Goal: Information Seeking & Learning: Find specific page/section

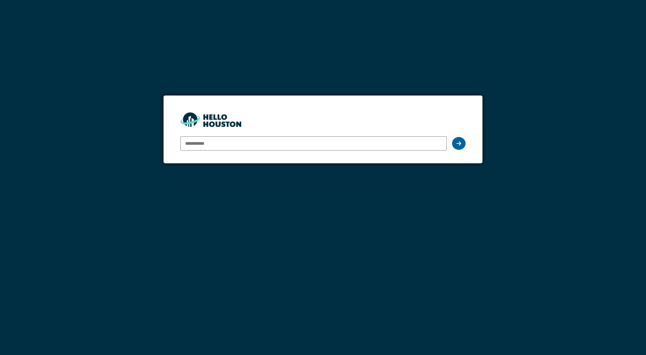
type input "**********"
click at [460, 143] on icon at bounding box center [458, 143] width 5 height 5
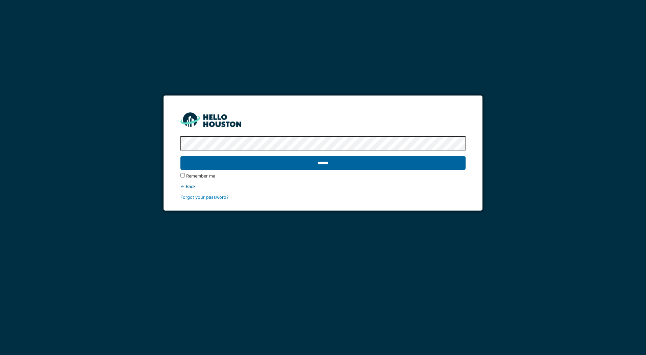
click at [331, 164] on input "******" at bounding box center [322, 163] width 285 height 14
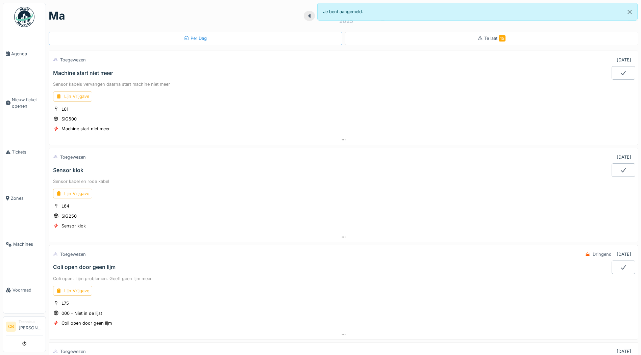
click at [83, 94] on div "Lijn Vrijgave" at bounding box center [72, 97] width 39 height 10
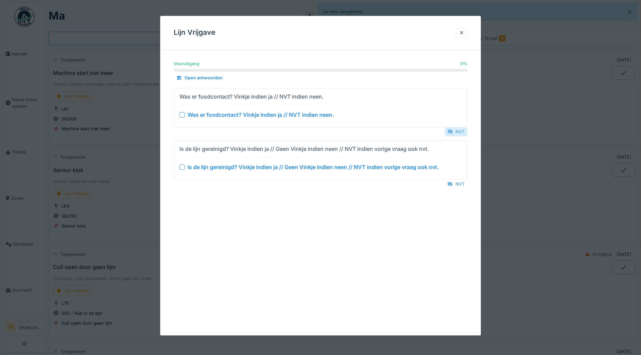
click at [456, 131] on div "NVT" at bounding box center [455, 131] width 23 height 9
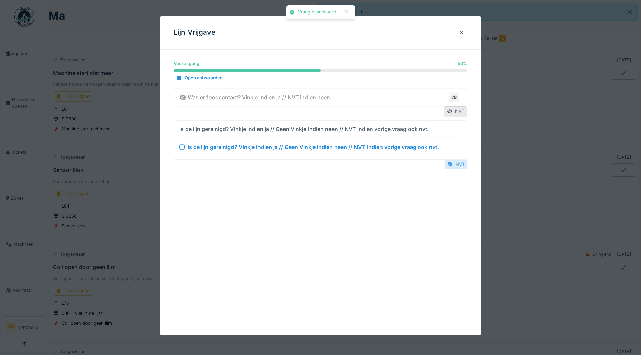
click at [460, 164] on div "NVT" at bounding box center [455, 164] width 23 height 9
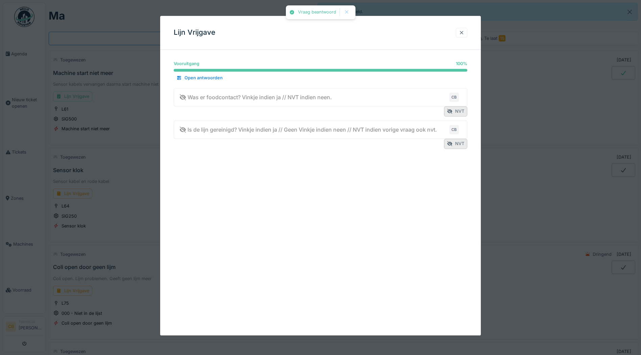
click at [463, 32] on div at bounding box center [461, 32] width 5 height 6
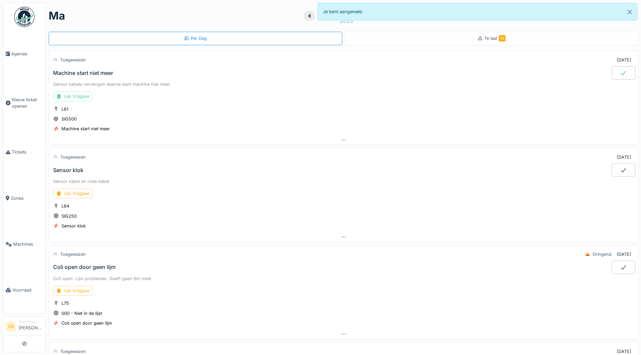
click at [611, 73] on div at bounding box center [623, 73] width 24 height 14
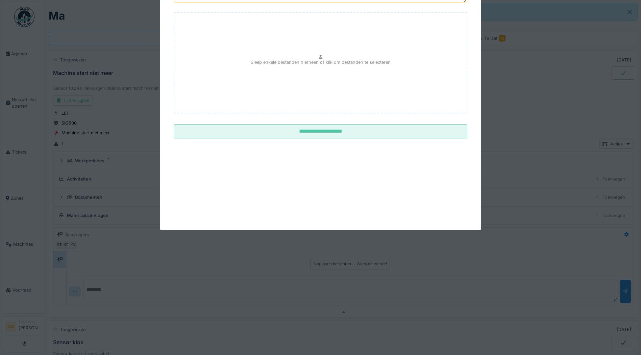
scroll to position [24, 0]
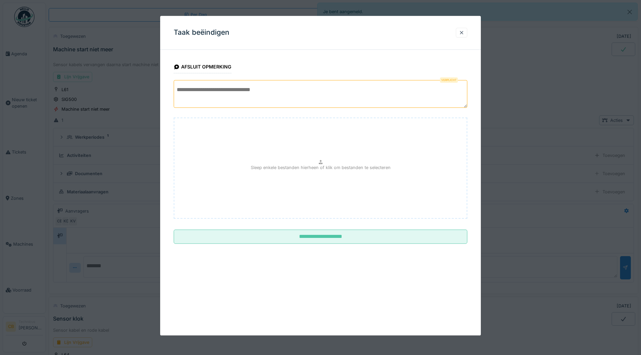
click at [196, 98] on textarea at bounding box center [320, 94] width 293 height 28
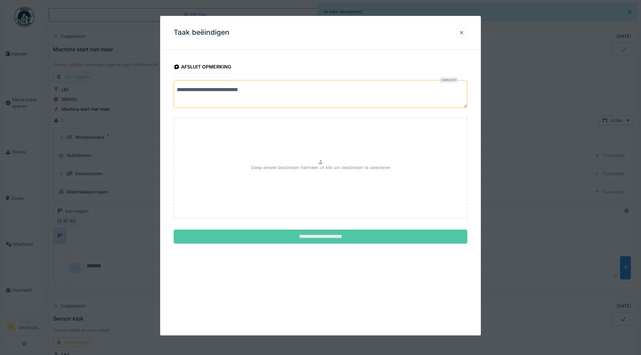
type textarea "**********"
click at [318, 233] on input "**********" at bounding box center [320, 237] width 293 height 14
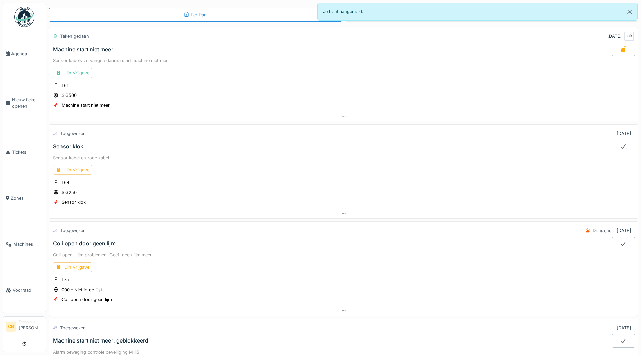
click at [74, 169] on div "Lijn Vrijgave" at bounding box center [72, 170] width 39 height 10
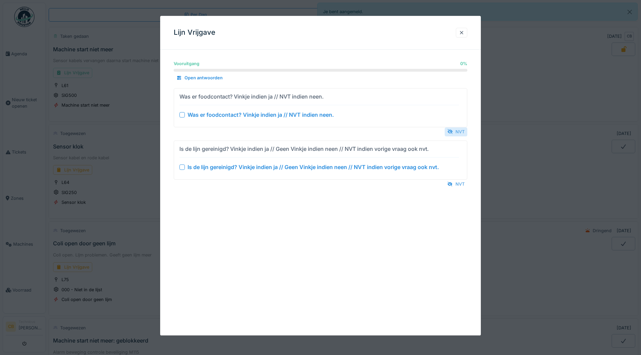
click at [463, 130] on div "NVT" at bounding box center [455, 131] width 23 height 9
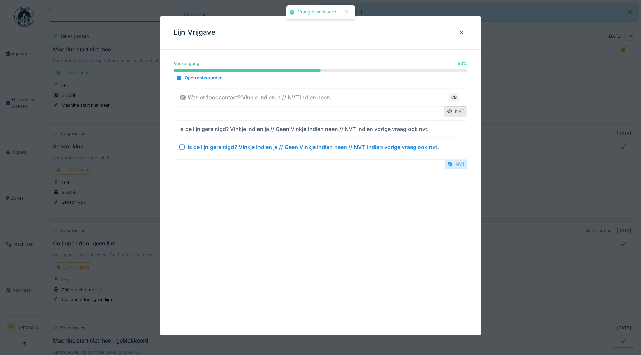
click at [460, 163] on div "NVT" at bounding box center [455, 164] width 23 height 9
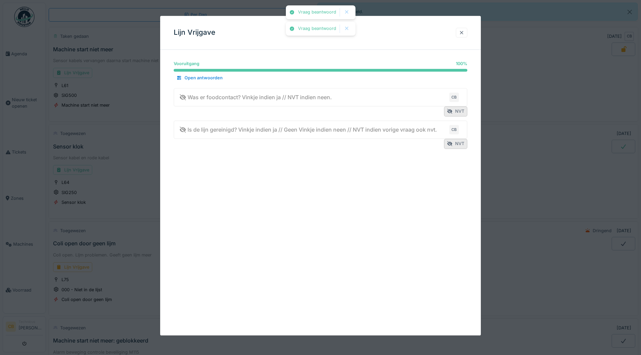
click at [464, 31] on div at bounding box center [461, 32] width 5 height 6
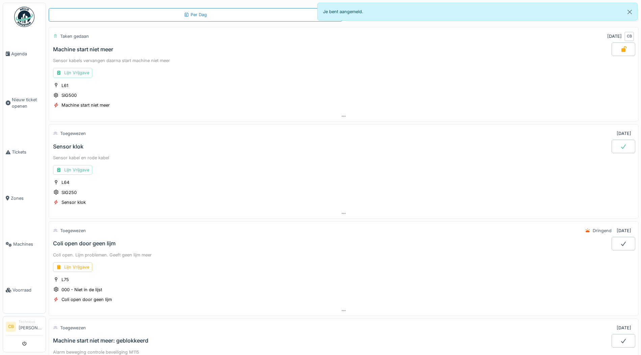
drag, startPoint x: 615, startPoint y: 146, endPoint x: 601, endPoint y: 144, distance: 14.2
click at [620, 146] on icon at bounding box center [623, 146] width 7 height 5
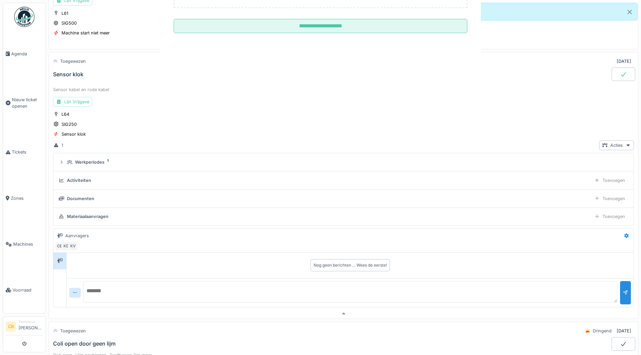
scroll to position [121, 0]
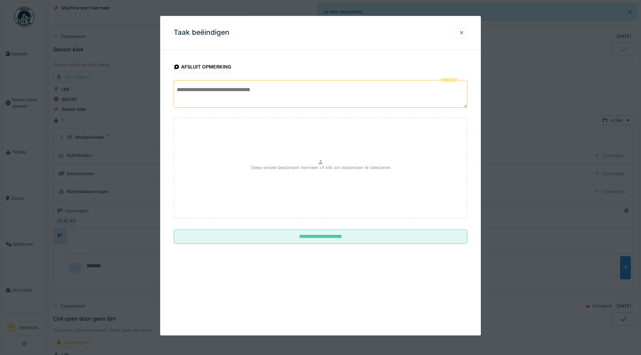
click at [190, 94] on textarea at bounding box center [320, 94] width 293 height 28
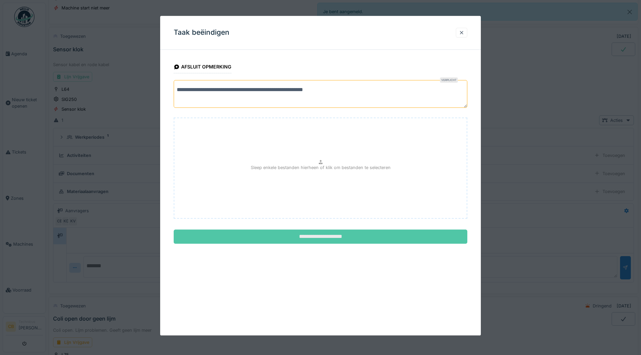
type textarea "**********"
click at [330, 238] on input "**********" at bounding box center [320, 237] width 293 height 14
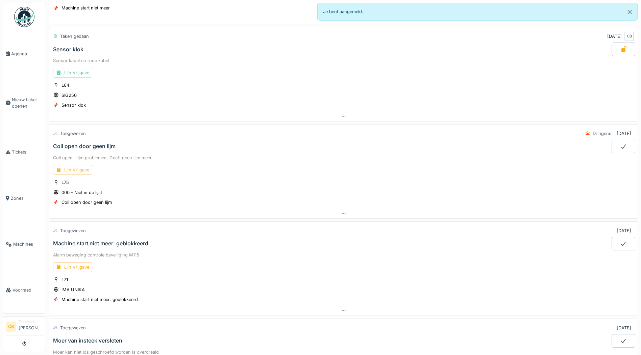
click at [80, 169] on div "Lijn Vrijgave" at bounding box center [72, 170] width 39 height 10
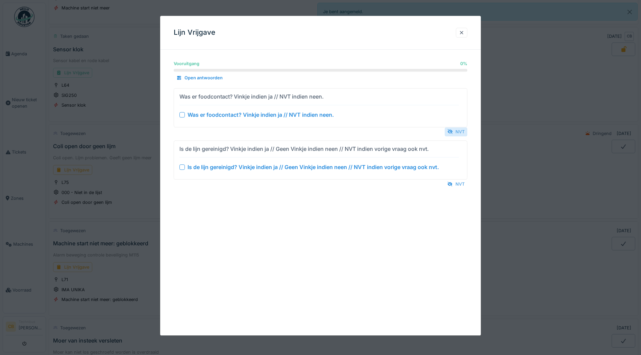
click at [464, 131] on div "NVT" at bounding box center [455, 131] width 23 height 9
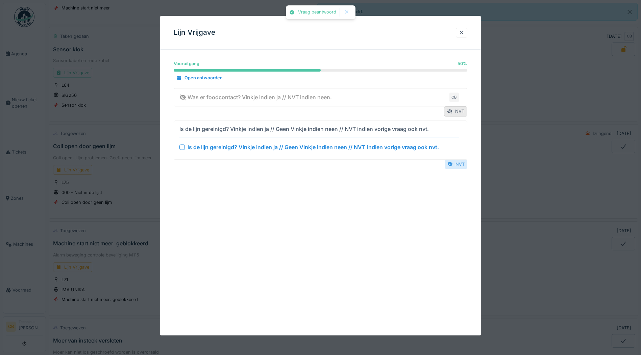
click at [459, 164] on div "NVT" at bounding box center [455, 164] width 23 height 9
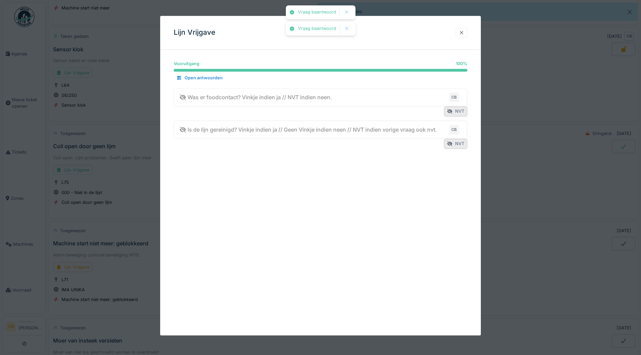
click at [464, 28] on div at bounding box center [461, 33] width 11 height 10
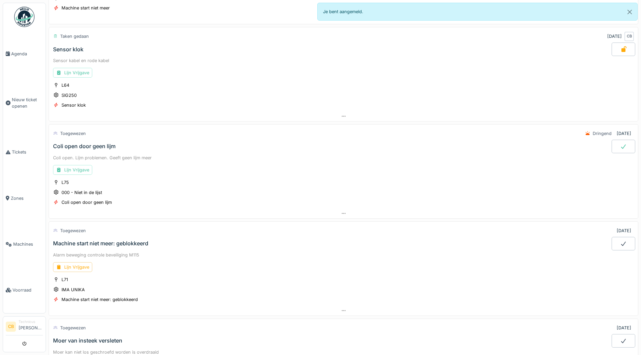
click at [620, 146] on icon at bounding box center [623, 146] width 7 height 5
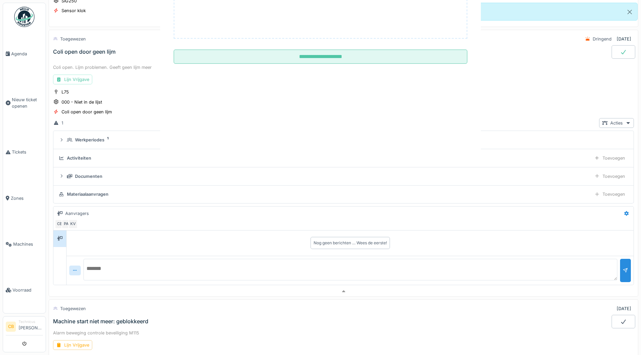
scroll to position [218, 0]
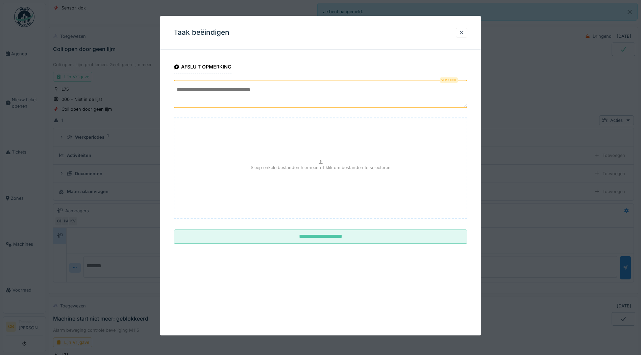
click at [201, 91] on textarea at bounding box center [320, 94] width 293 height 28
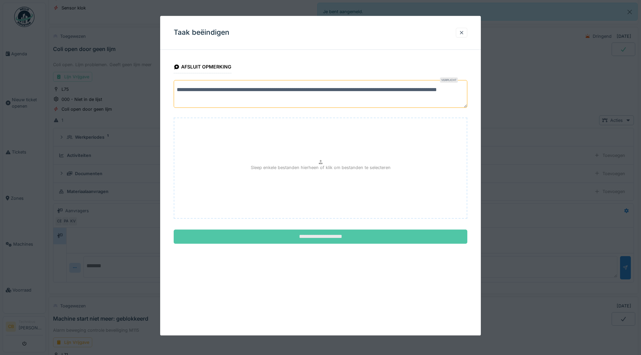
type textarea "**********"
click at [294, 236] on input "**********" at bounding box center [320, 237] width 293 height 14
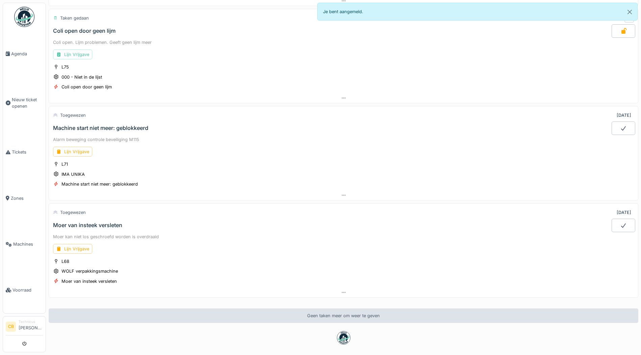
scroll to position [267, 0]
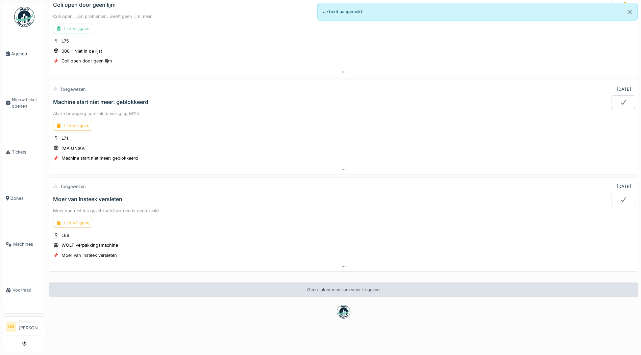
click at [77, 218] on div "Lijn Vrijgave" at bounding box center [72, 223] width 39 height 10
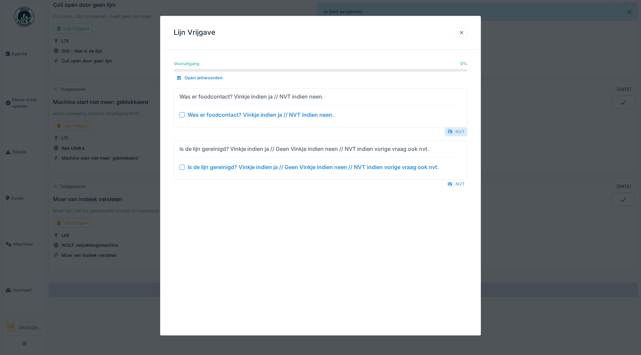
click at [463, 130] on div "NVT" at bounding box center [455, 131] width 23 height 9
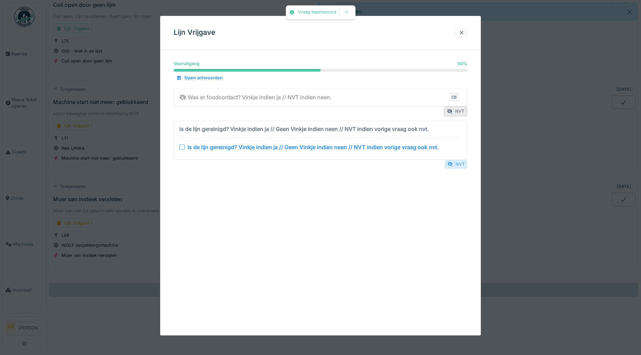
click at [460, 163] on div "NVT" at bounding box center [455, 164] width 23 height 9
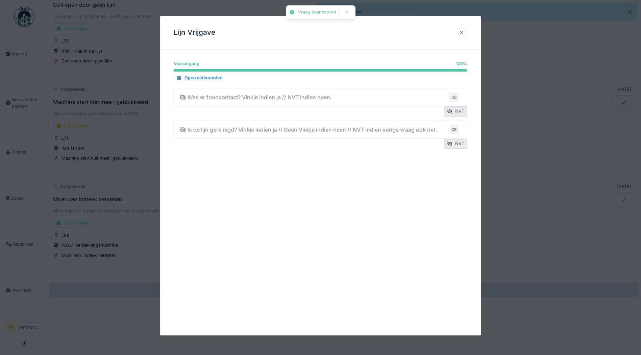
click at [463, 32] on div at bounding box center [461, 32] width 5 height 6
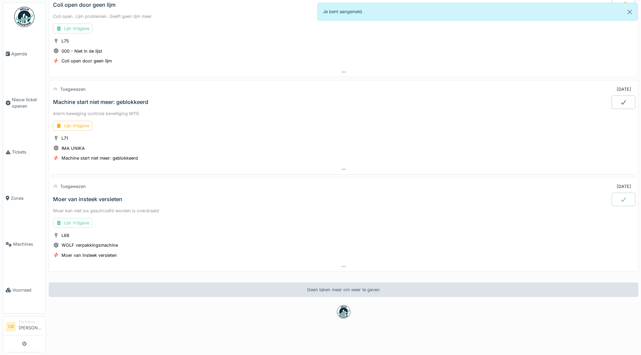
click at [75, 218] on div "Lijn Vrijgave" at bounding box center [72, 223] width 39 height 10
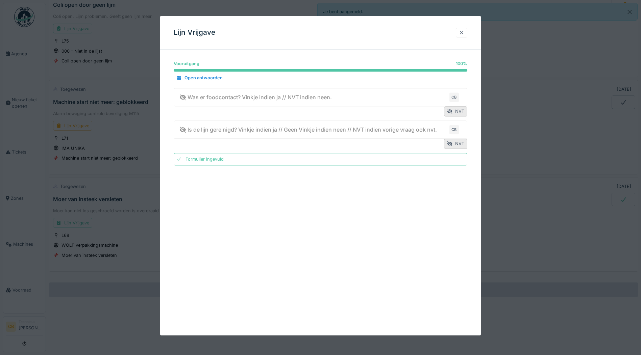
click at [463, 32] on div at bounding box center [461, 32] width 5 height 6
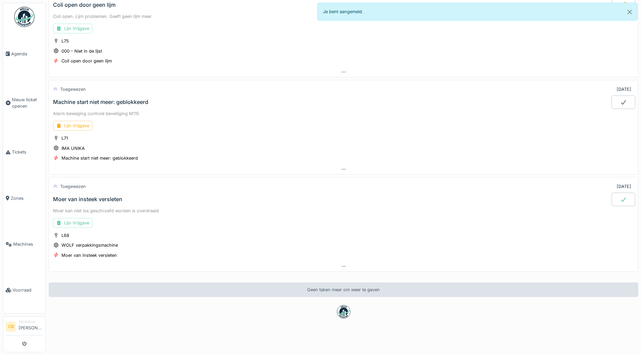
click at [611, 193] on div at bounding box center [623, 200] width 24 height 14
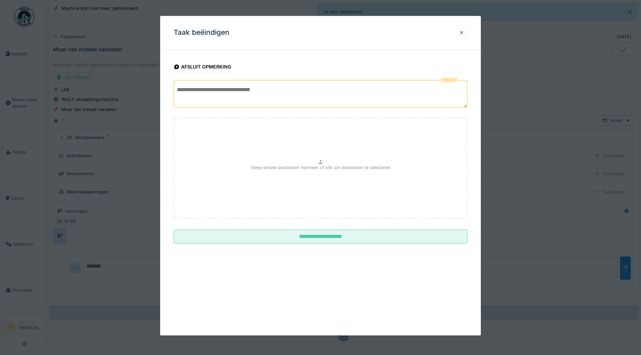
scroll to position [413, 0]
click at [183, 91] on textarea at bounding box center [320, 94] width 293 height 28
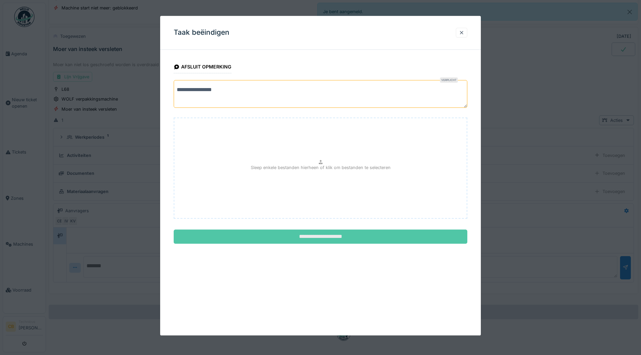
type textarea "**********"
click at [318, 236] on input "**********" at bounding box center [320, 237] width 293 height 14
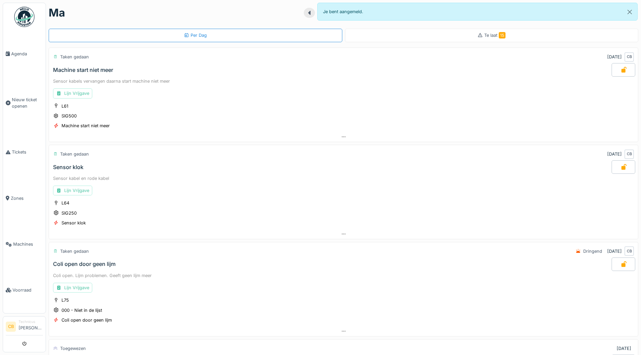
scroll to position [0, 0]
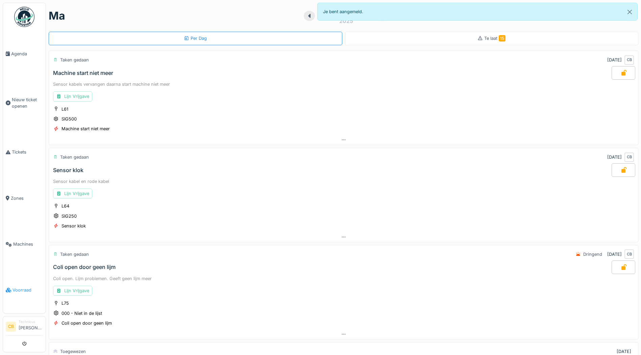
click at [23, 287] on span "Voorraad" at bounding box center [27, 290] width 30 height 6
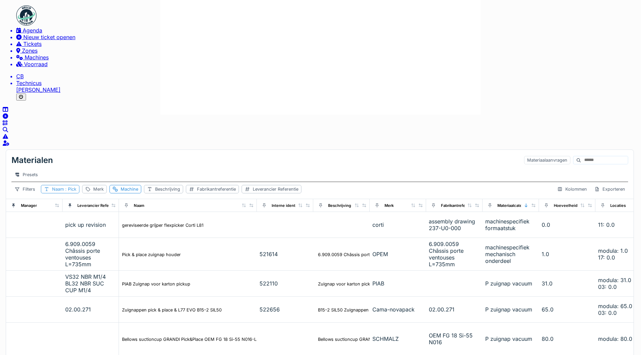
click at [76, 187] on span ": Pick" at bounding box center [70, 189] width 12 height 5
click at [112, 83] on input "****" at bounding box center [123, 82] width 72 height 12
type input "*"
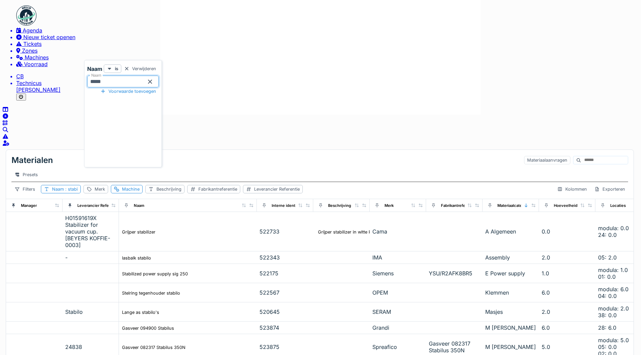
type input "*****"
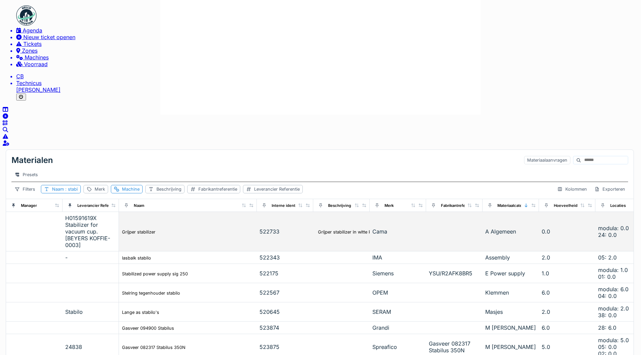
click at [60, 212] on td at bounding box center [34, 232] width 56 height 40
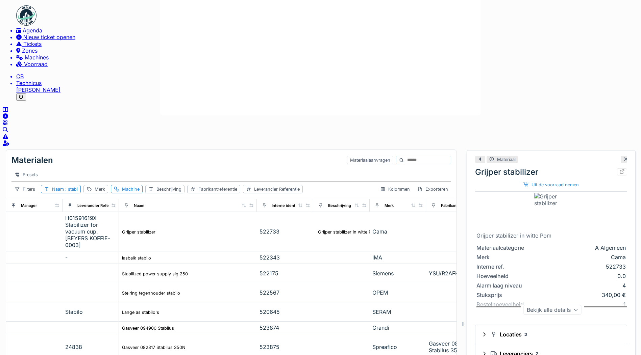
click at [623, 157] on icon at bounding box center [625, 159] width 5 height 4
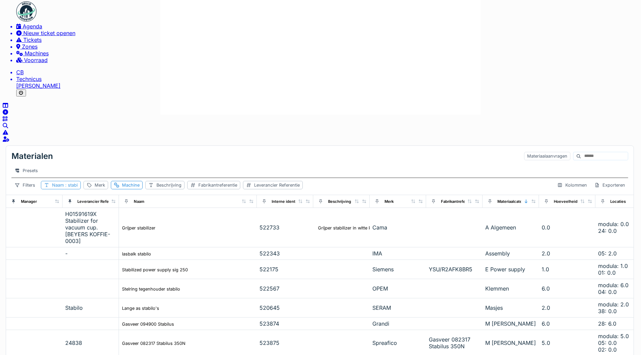
click at [78, 183] on span ": stabi" at bounding box center [71, 185] width 14 height 5
click at [111, 81] on input "*****" at bounding box center [123, 78] width 72 height 12
type input "*"
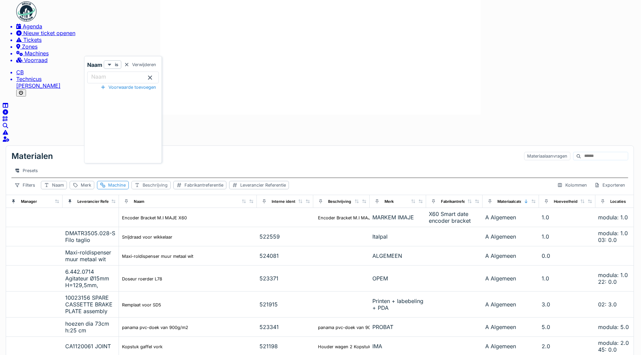
click at [167, 183] on div "Beschrijving" at bounding box center [155, 185] width 25 height 5
click at [199, 80] on label "Beschrijving" at bounding box center [196, 76] width 33 height 7
click at [199, 83] on input "Beschrijving" at bounding box center [222, 78] width 89 height 12
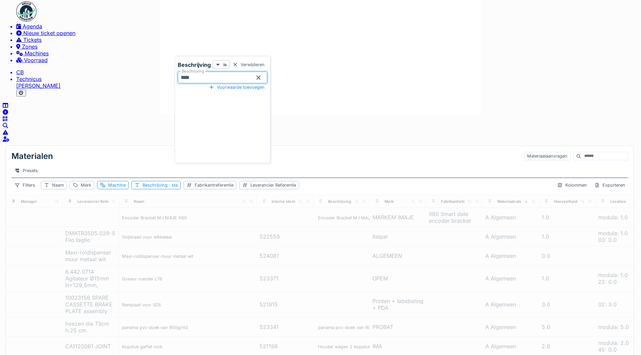
type input "*****"
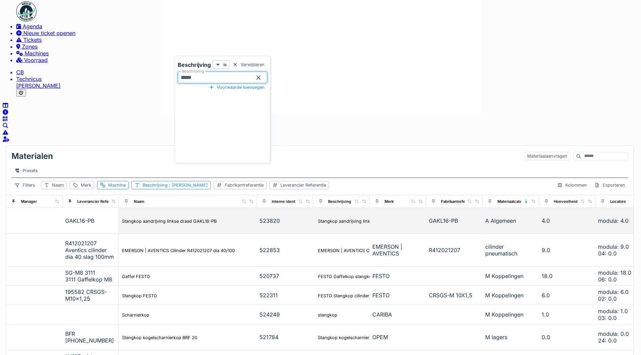
click at [62, 208] on td at bounding box center [34, 221] width 56 height 26
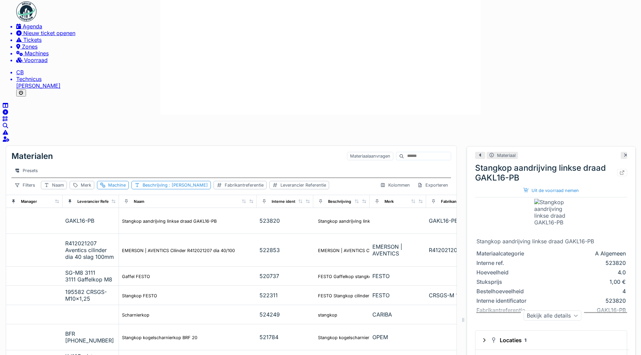
click at [624, 154] on icon at bounding box center [625, 155] width 3 height 3
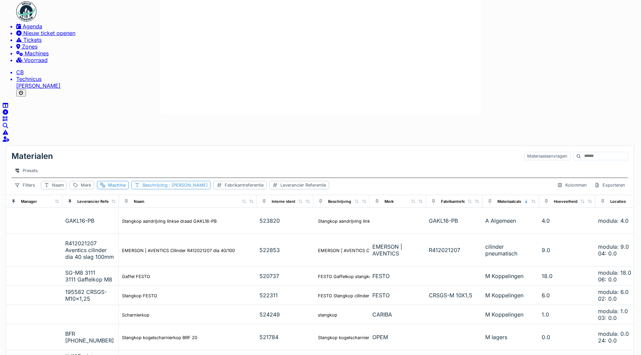
click at [208, 183] on span ": [PERSON_NAME]" at bounding box center [187, 185] width 40 height 5
click at [211, 78] on input "*****" at bounding box center [222, 78] width 89 height 12
type input "*"
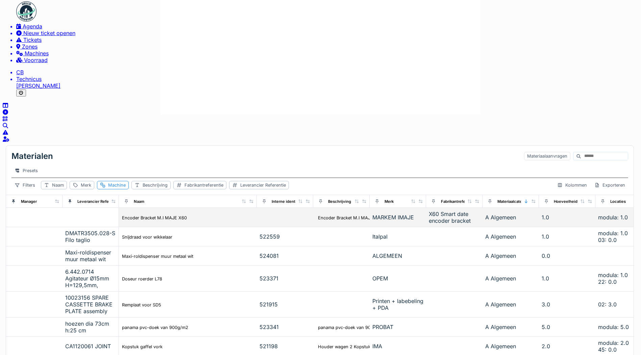
click at [62, 208] on td at bounding box center [34, 217] width 56 height 19
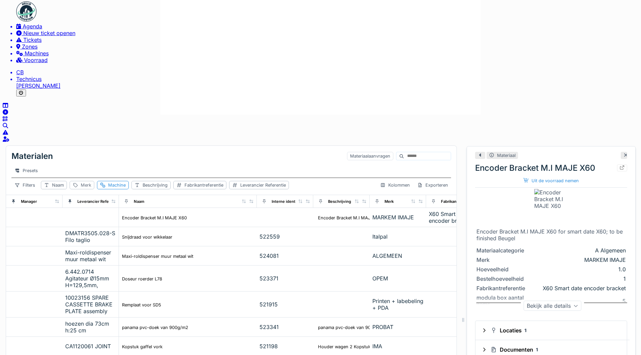
click at [91, 183] on div "Merk" at bounding box center [86, 185] width 10 height 5
click at [130, 80] on label "Merk" at bounding box center [127, 76] width 16 height 7
click at [130, 82] on input "Merk" at bounding box center [151, 78] width 70 height 12
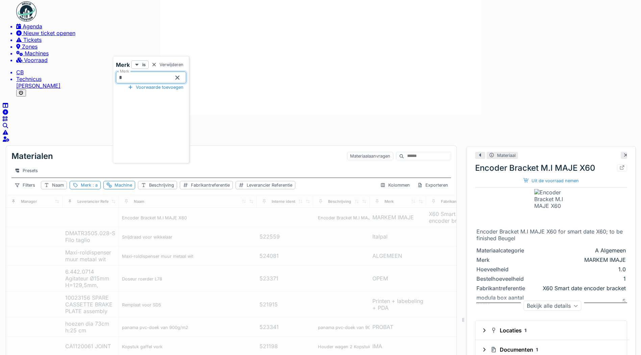
type input "***"
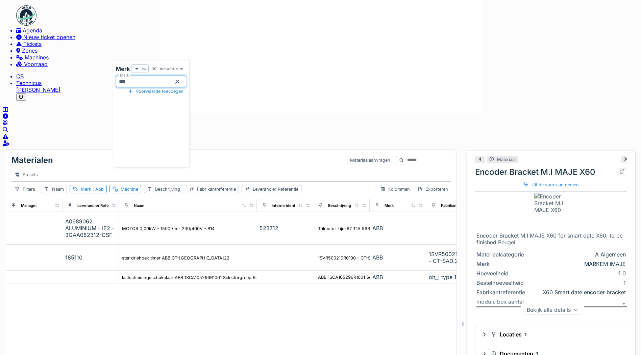
click at [620, 156] on div at bounding box center [623, 159] width 6 height 7
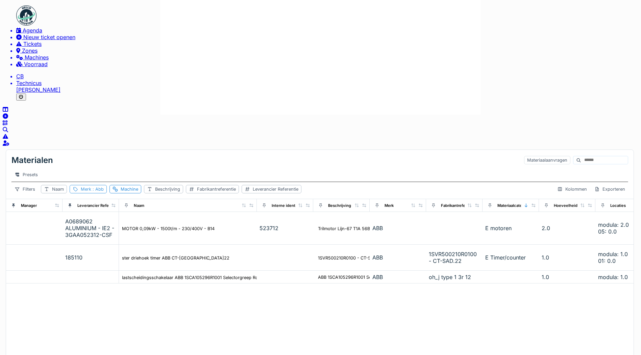
click at [104, 187] on span ": Abb" at bounding box center [97, 189] width 12 height 5
click at [141, 87] on input "***" at bounding box center [151, 82] width 70 height 12
type input "*"
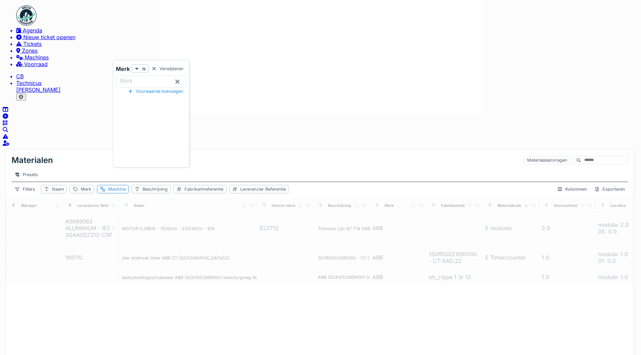
click at [149, 153] on div "Materialen Materiaalaanvragen" at bounding box center [319, 160] width 616 height 15
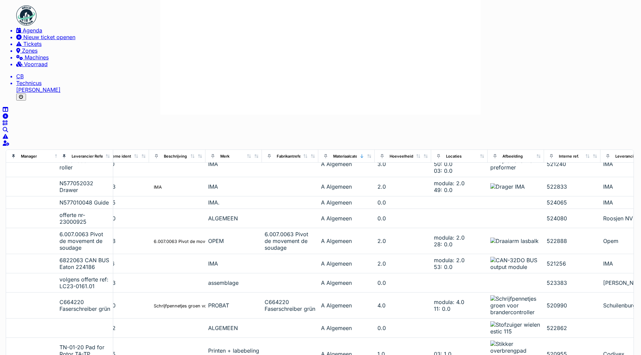
scroll to position [4, 0]
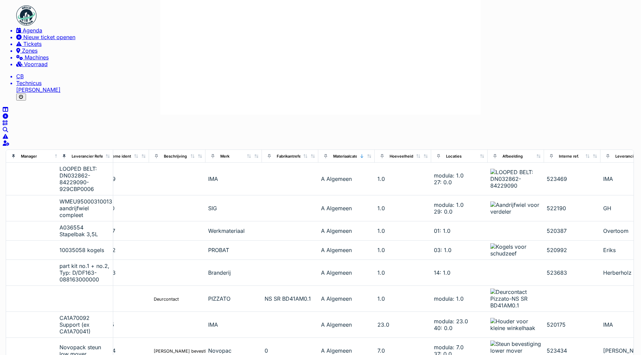
scroll to position [1593, 164]
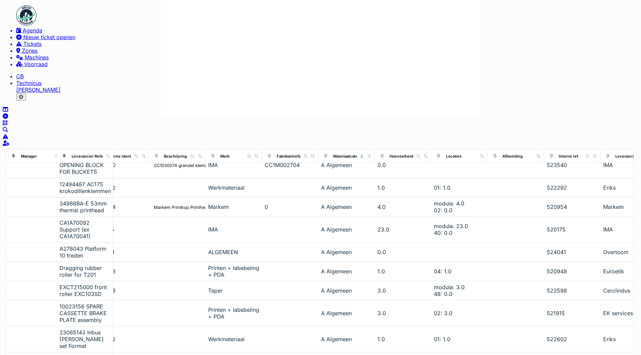
scroll to position [1445, 164]
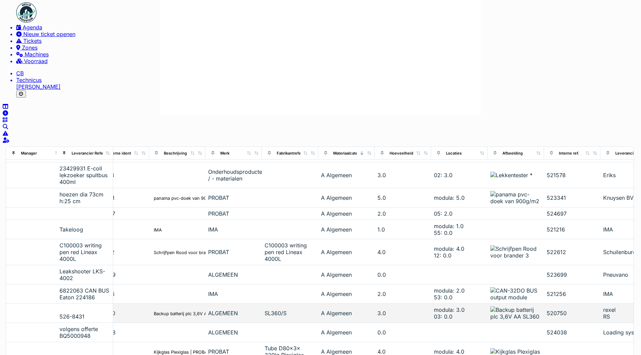
scroll to position [4, 0]
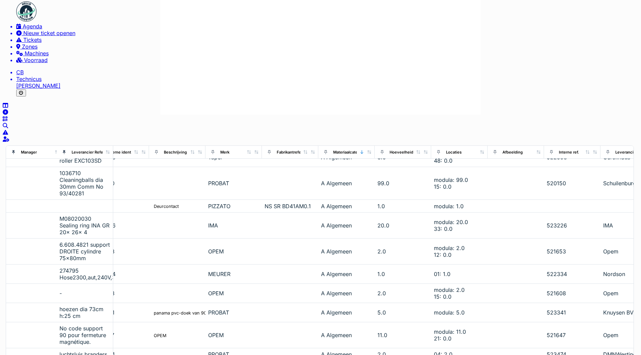
scroll to position [1529, 164]
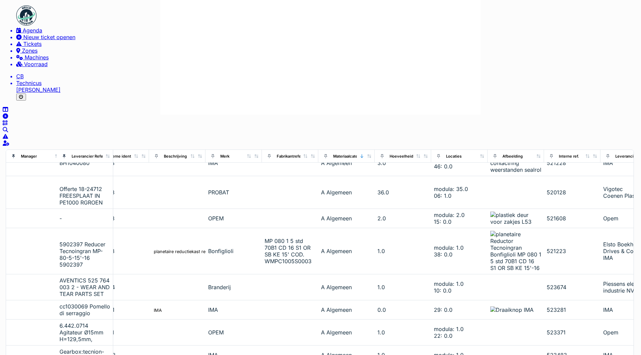
scroll to position [4, 0]
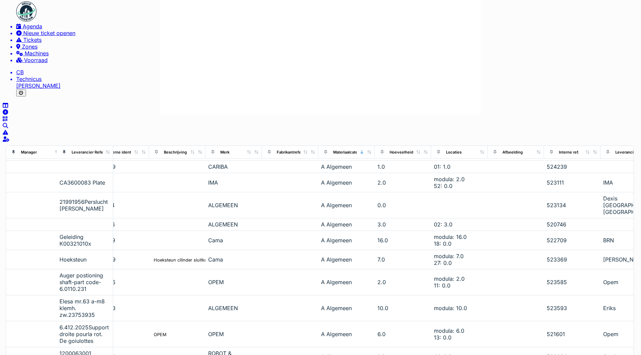
scroll to position [1608, 164]
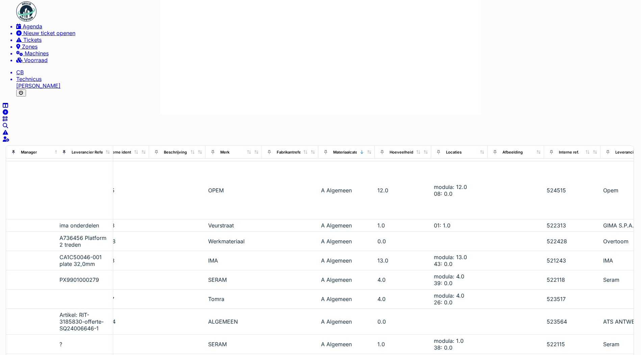
scroll to position [1664, 164]
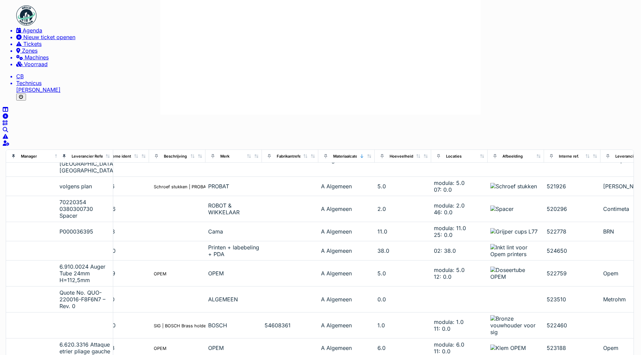
scroll to position [1563, 164]
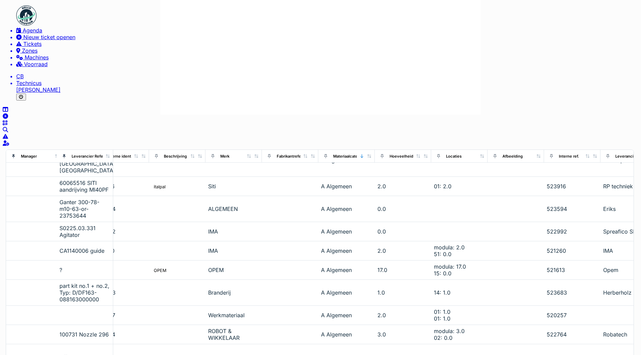
scroll to position [1618, 164]
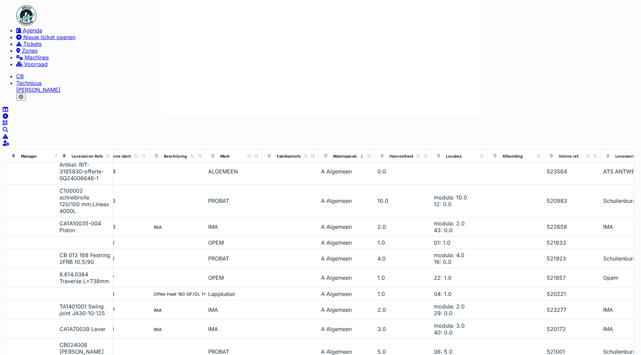
scroll to position [1637, 164]
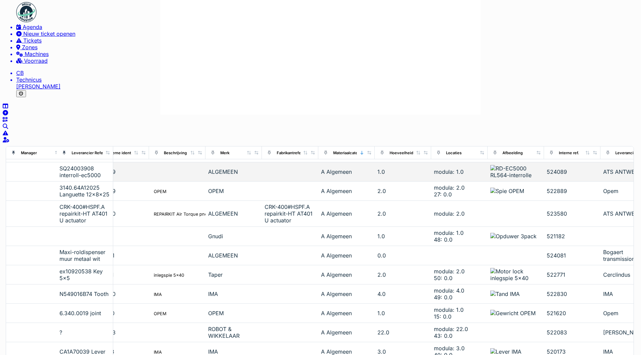
scroll to position [4, 0]
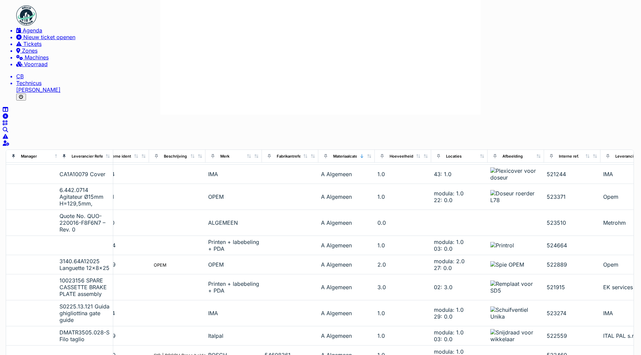
scroll to position [1587, 164]
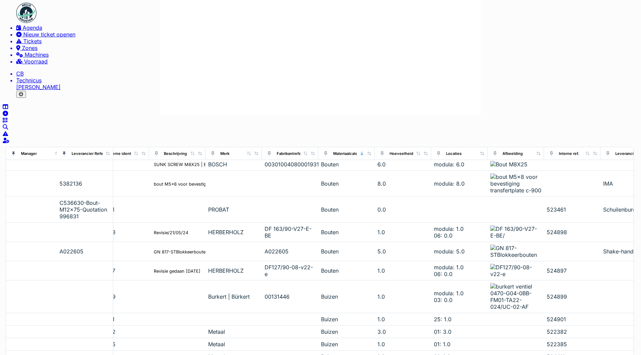
scroll to position [4, 0]
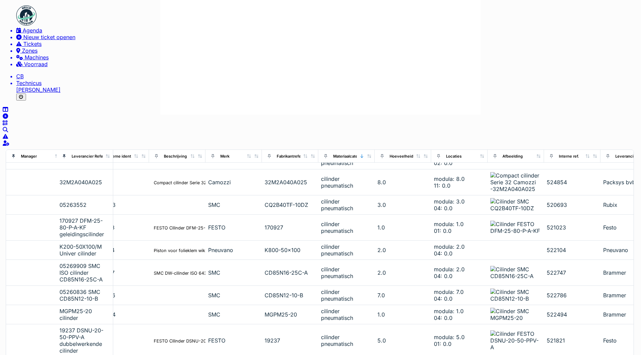
scroll to position [1789, 164]
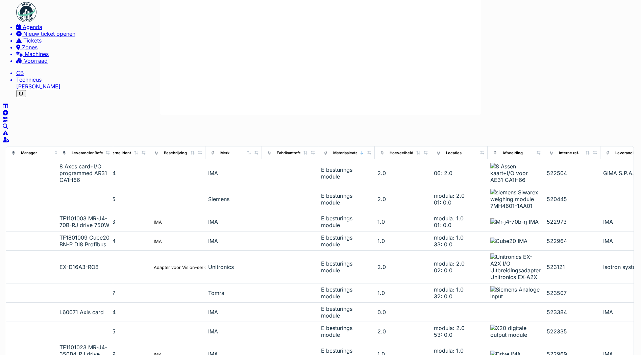
scroll to position [4, 0]
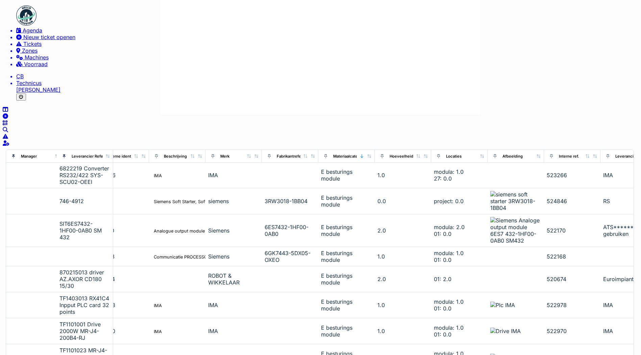
scroll to position [1850, 164]
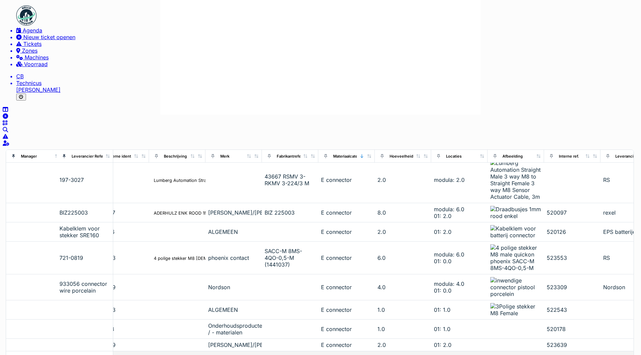
scroll to position [4, 0]
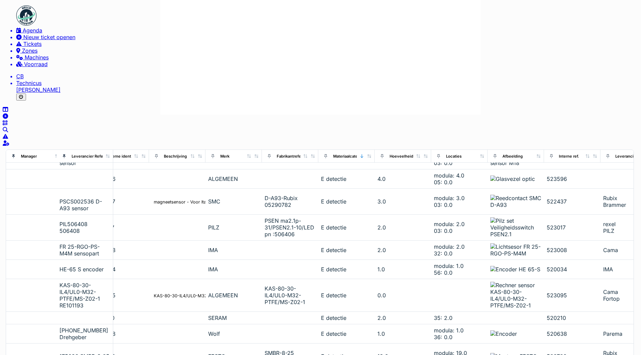
scroll to position [1785, 164]
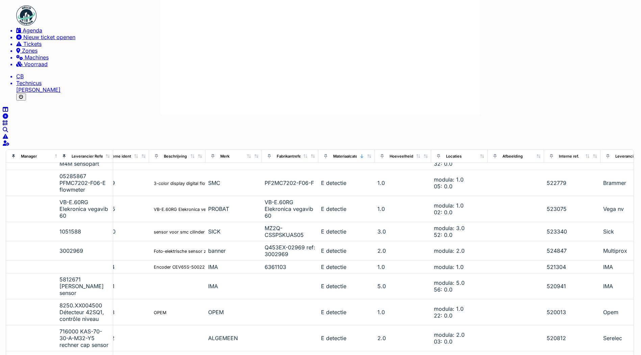
scroll to position [1777, 164]
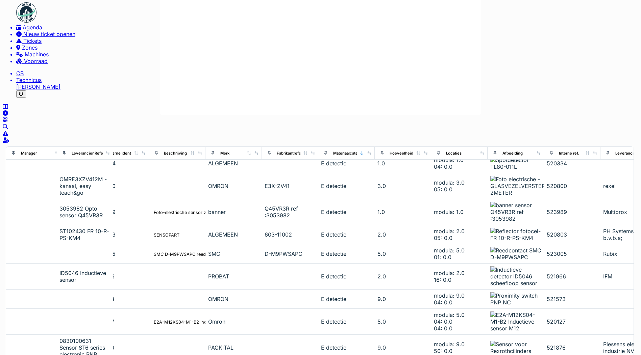
scroll to position [4, 0]
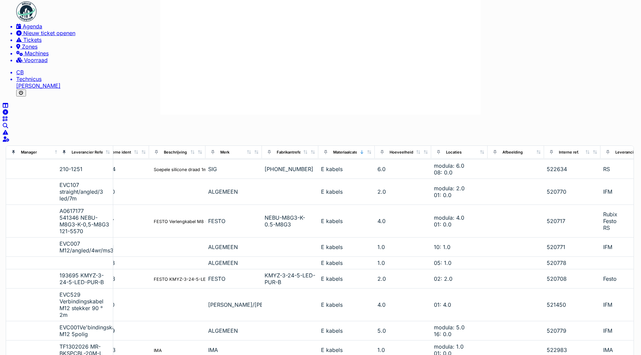
scroll to position [1703, 164]
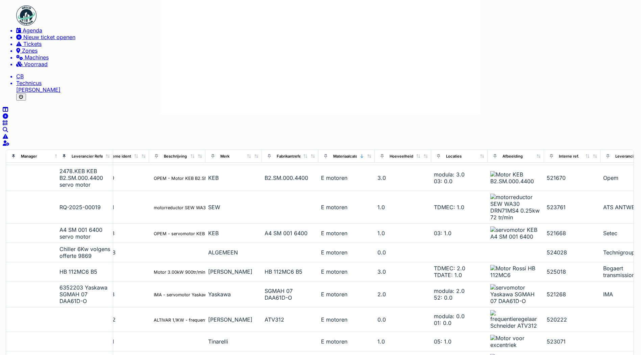
scroll to position [4, 0]
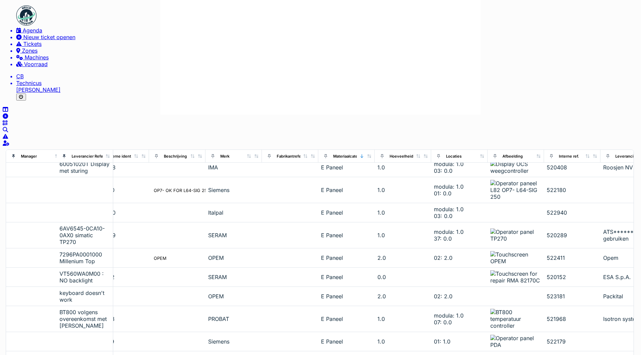
scroll to position [1616, 164]
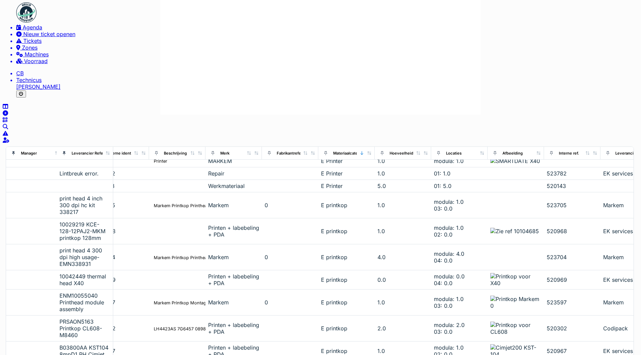
scroll to position [4, 0]
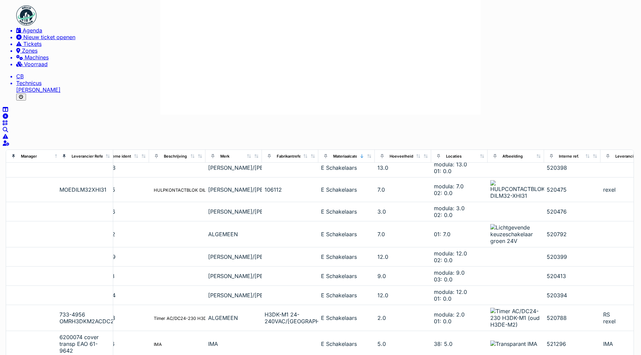
scroll to position [1549, 164]
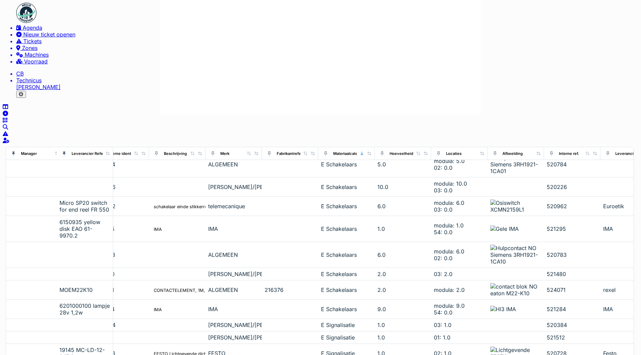
scroll to position [4, 0]
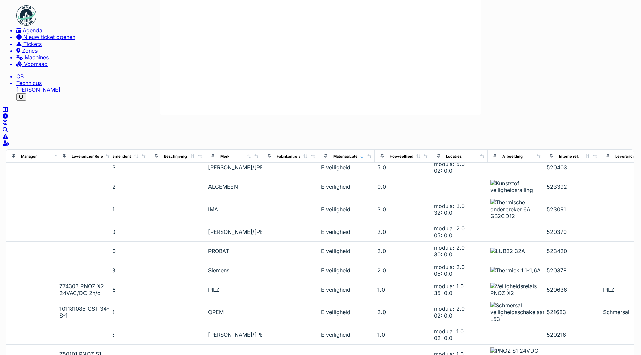
scroll to position [1421, 164]
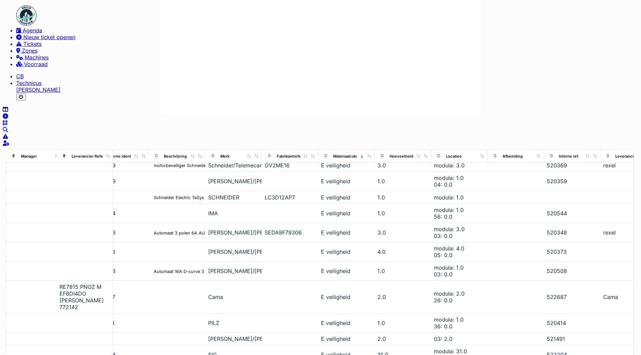
scroll to position [1362, 164]
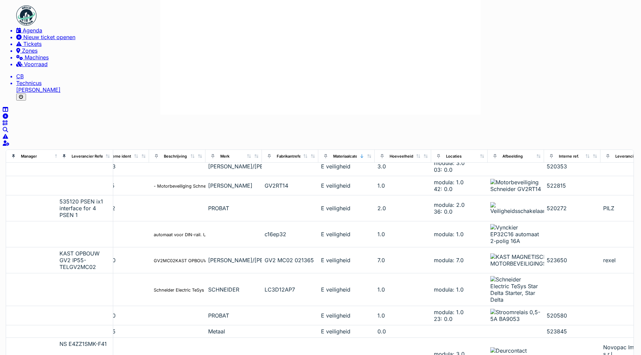
scroll to position [4, 0]
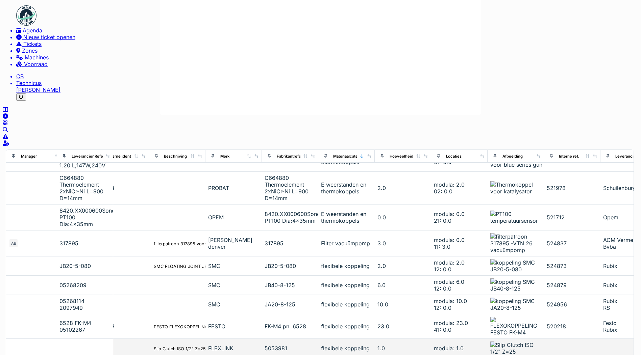
scroll to position [1730, 164]
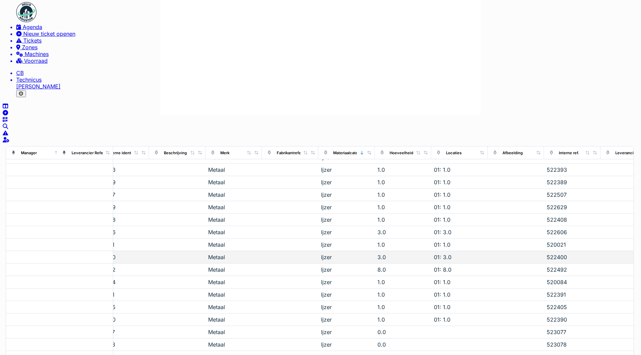
scroll to position [4, 0]
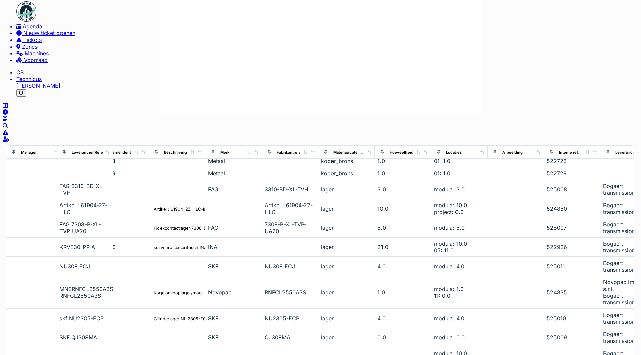
scroll to position [1570, 164]
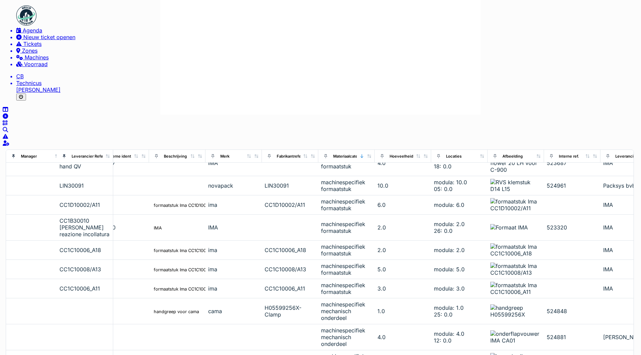
scroll to position [2389, 164]
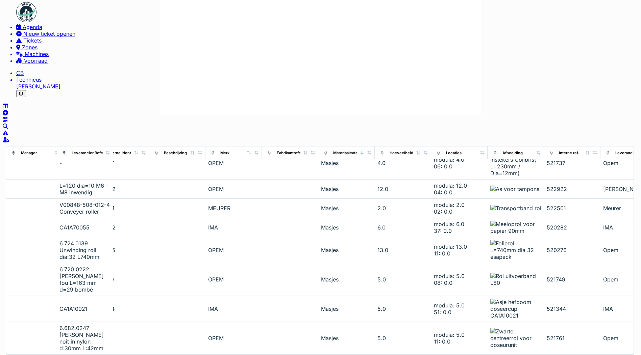
scroll to position [4, 0]
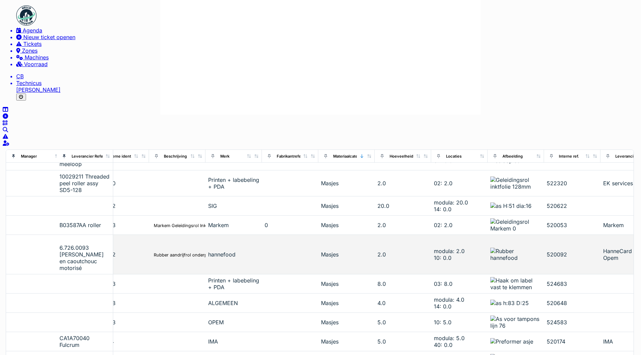
scroll to position [1869, 164]
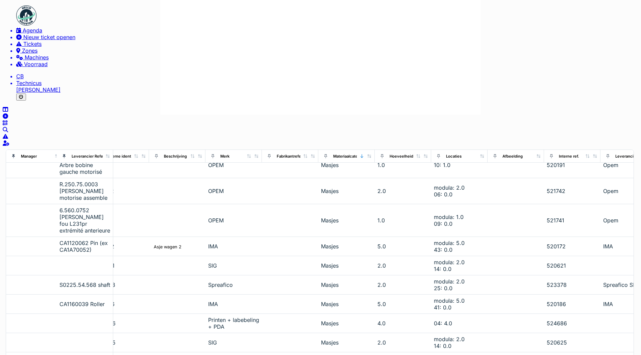
scroll to position [1917, 164]
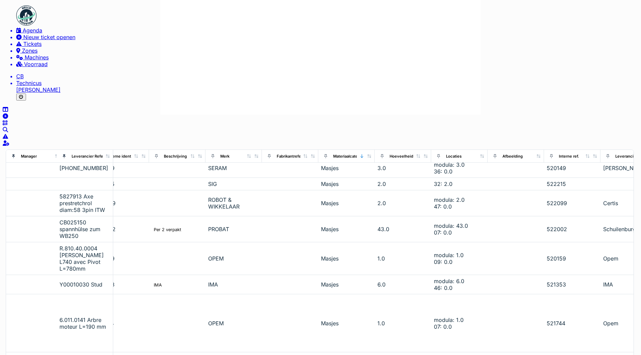
scroll to position [1708, 164]
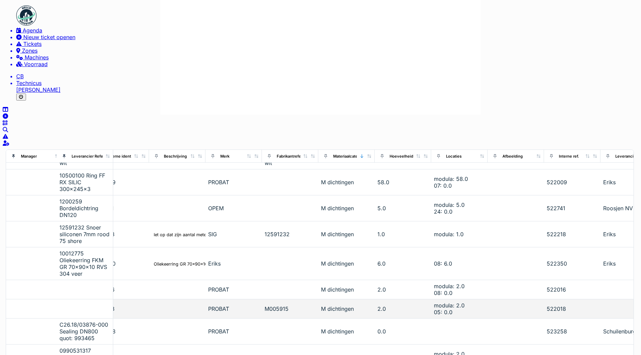
scroll to position [1547, 164]
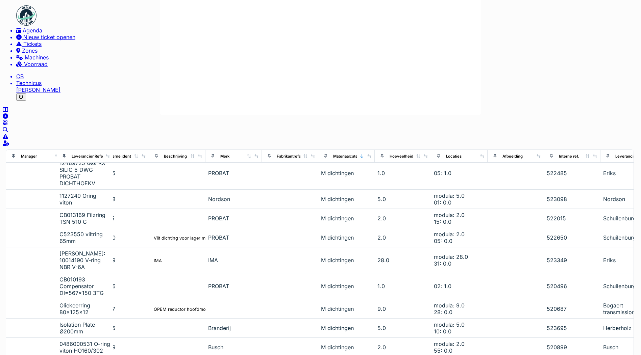
scroll to position [1821, 164]
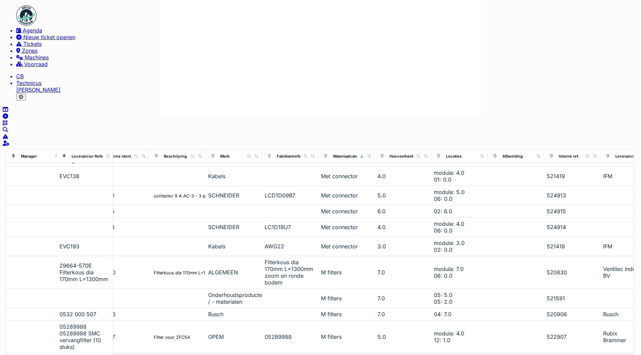
scroll to position [1688, 164]
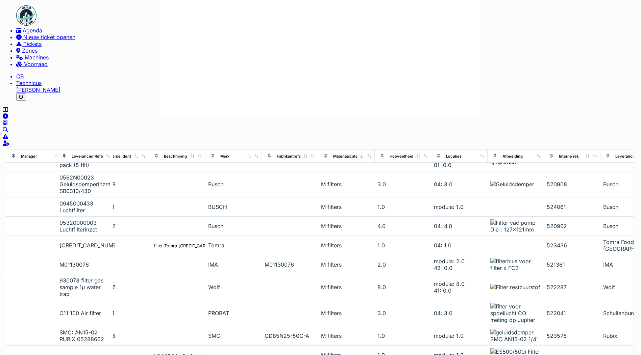
scroll to position [1642, 164]
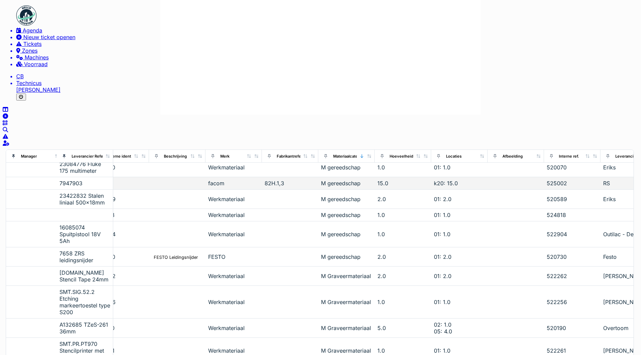
scroll to position [1432, 164]
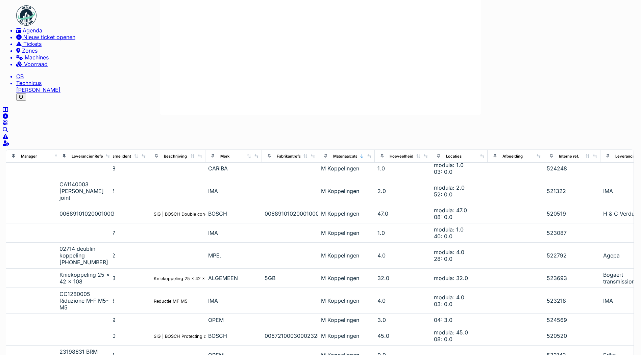
scroll to position [1513, 164]
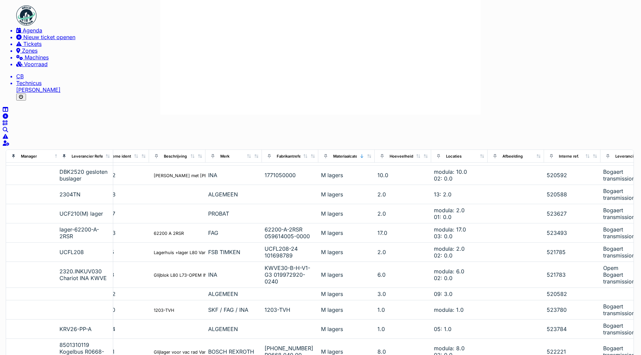
scroll to position [1764, 164]
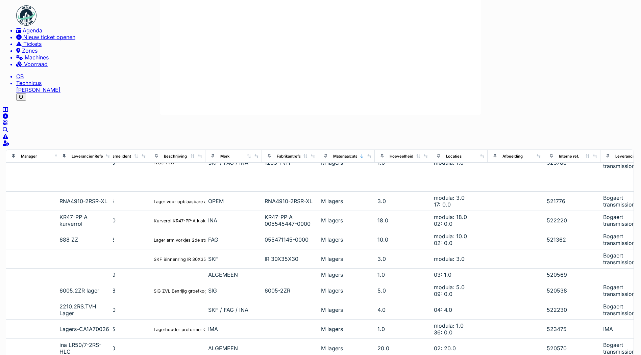
scroll to position [1971, 164]
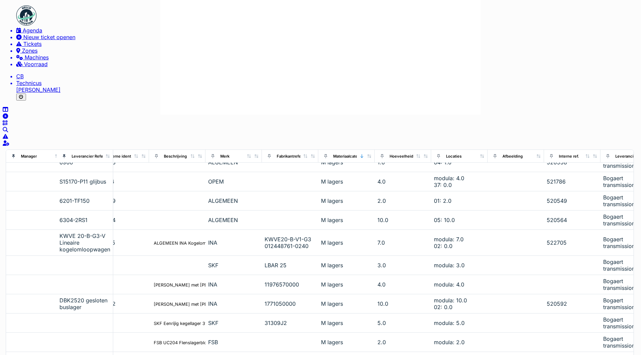
scroll to position [1827, 164]
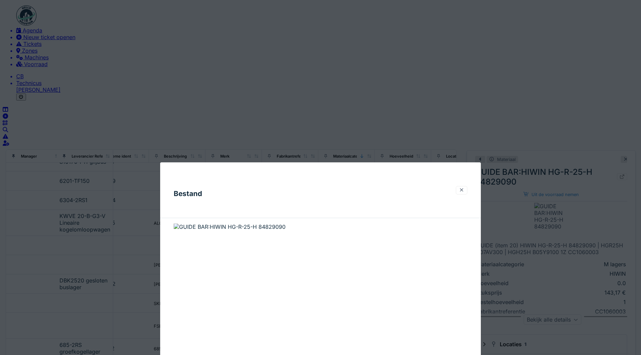
click at [463, 188] on div at bounding box center [461, 190] width 5 height 5
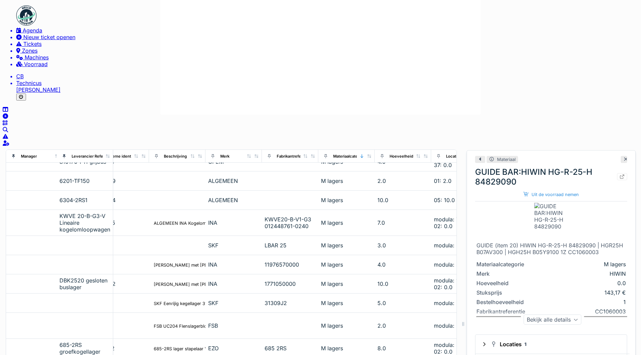
click at [623, 157] on icon at bounding box center [625, 159] width 5 height 4
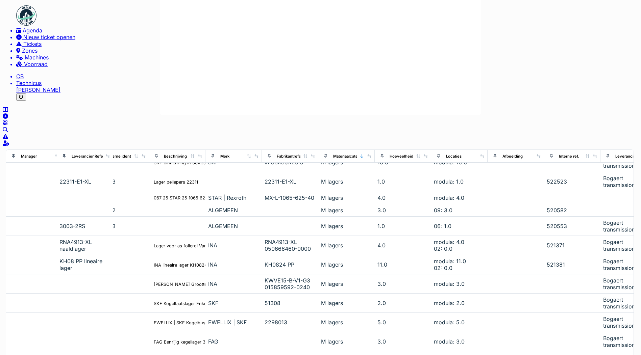
scroll to position [2014, 164]
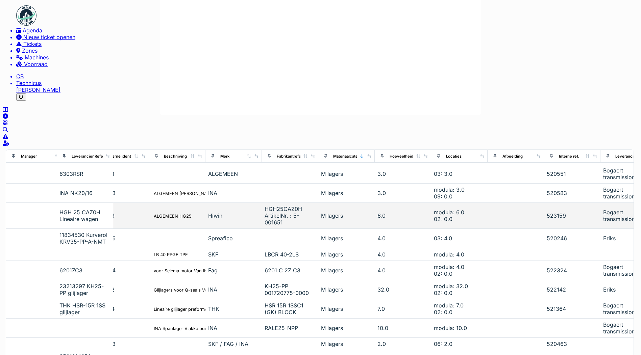
scroll to position [1805, 164]
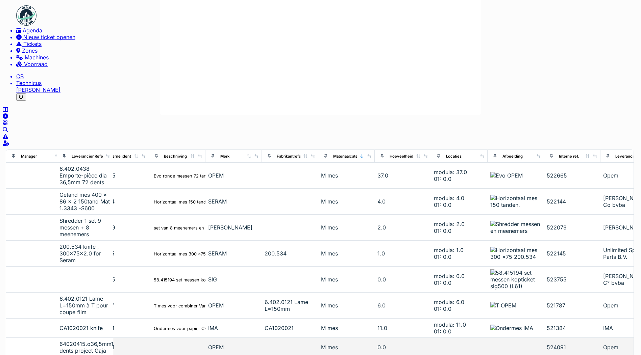
scroll to position [1590, 164]
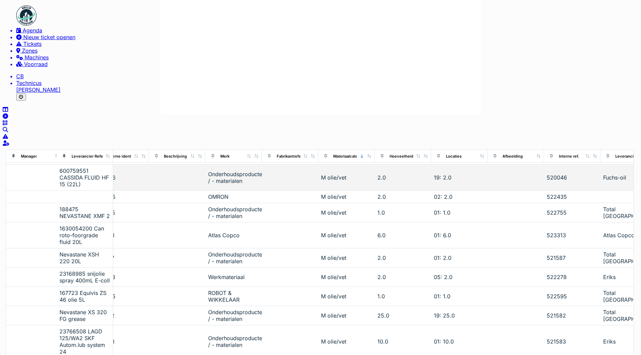
scroll to position [1548, 164]
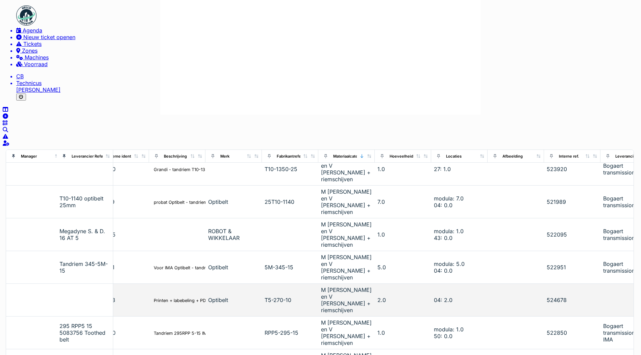
scroll to position [1597, 164]
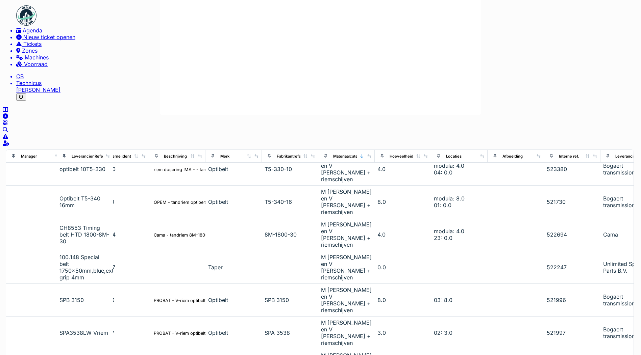
scroll to position [1729, 164]
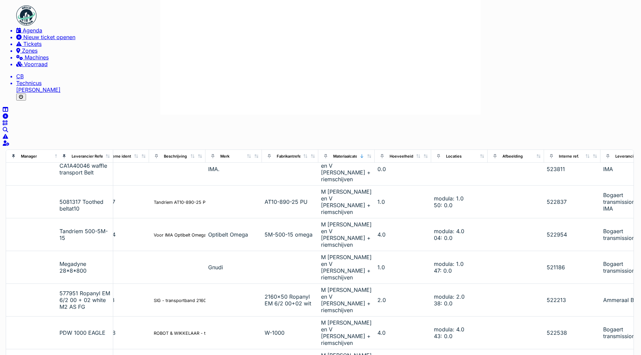
scroll to position [1762, 164]
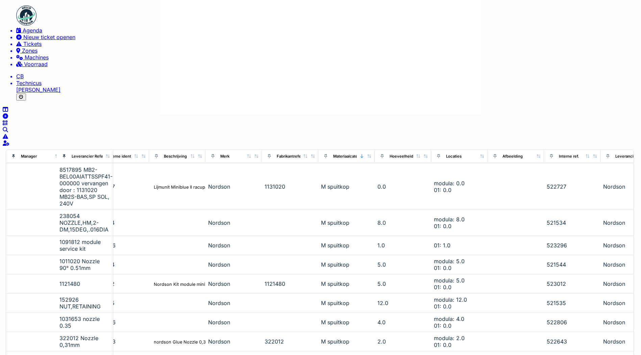
scroll to position [1667, 164]
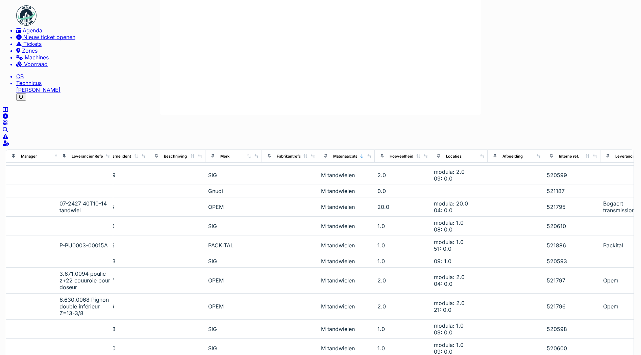
scroll to position [1718, 164]
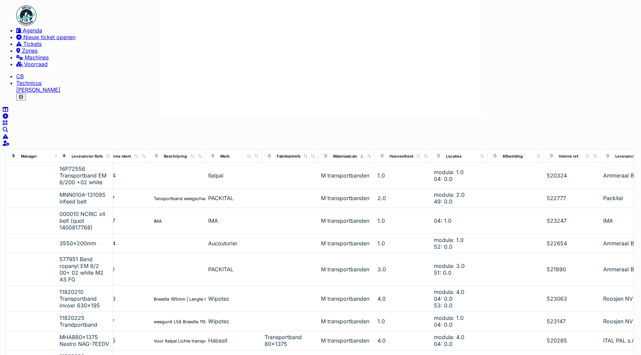
scroll to position [1702, 164]
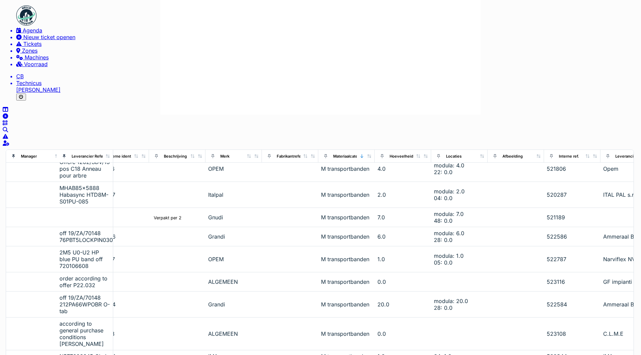
scroll to position [1643, 164]
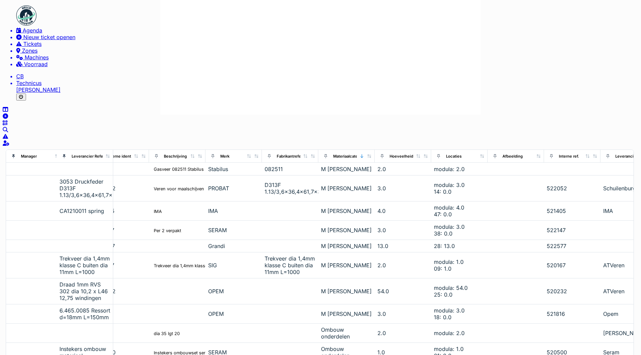
scroll to position [1604, 164]
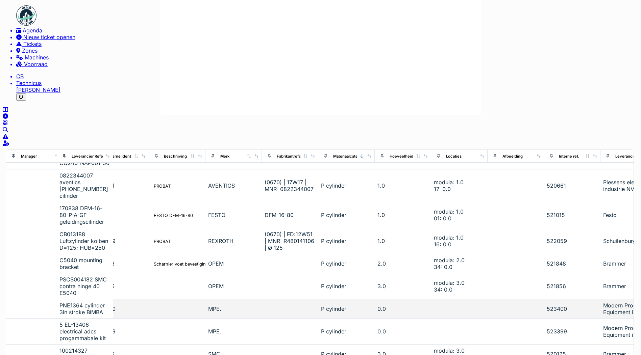
scroll to position [1605, 164]
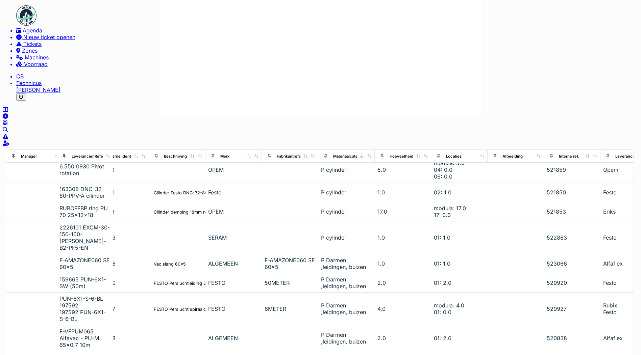
scroll to position [1645, 164]
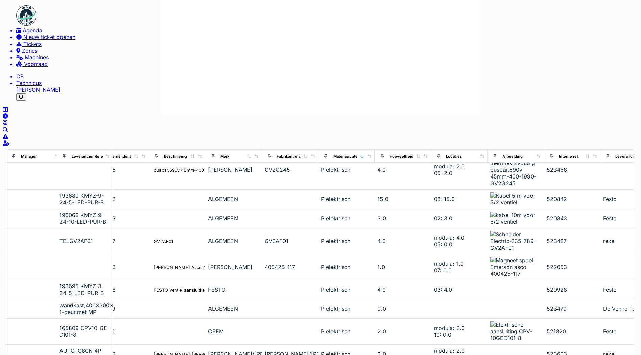
scroll to position [4, 0]
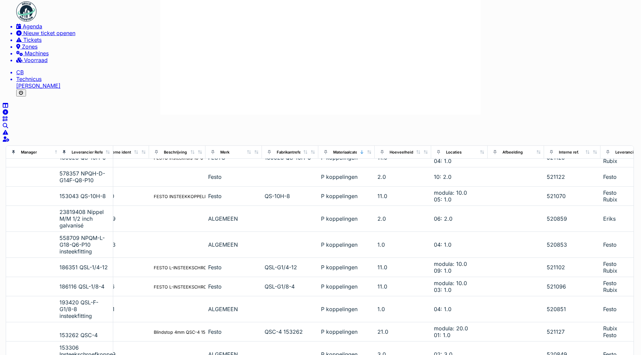
scroll to position [1749, 164]
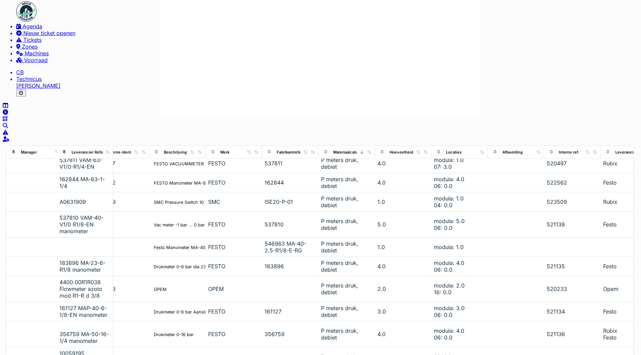
scroll to position [1752, 164]
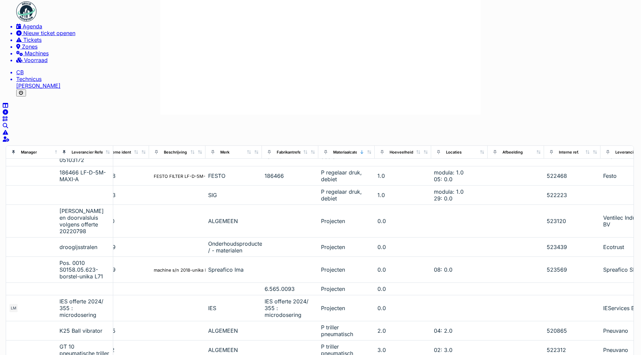
scroll to position [1611, 164]
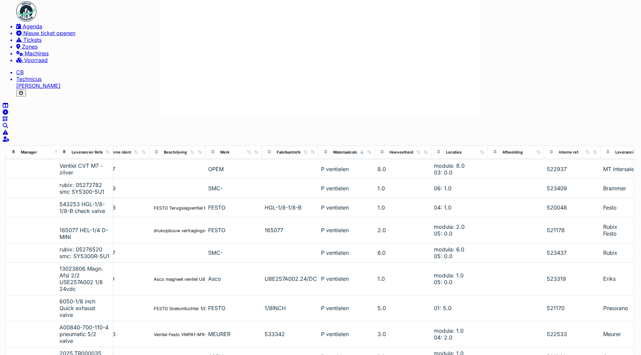
scroll to position [1668, 164]
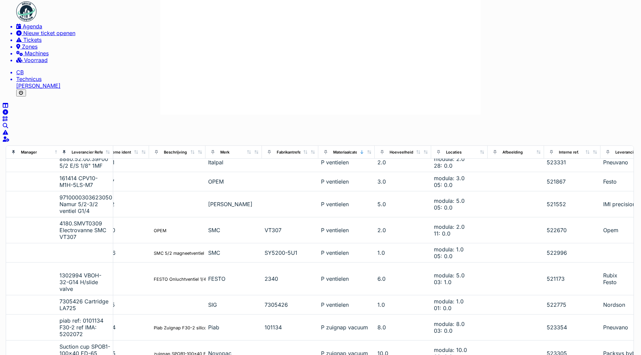
scroll to position [1787, 164]
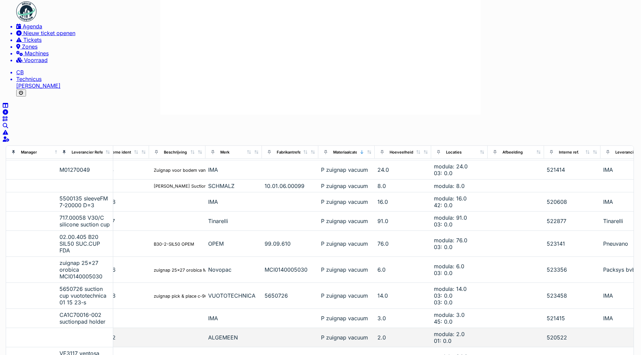
scroll to position [1999, 164]
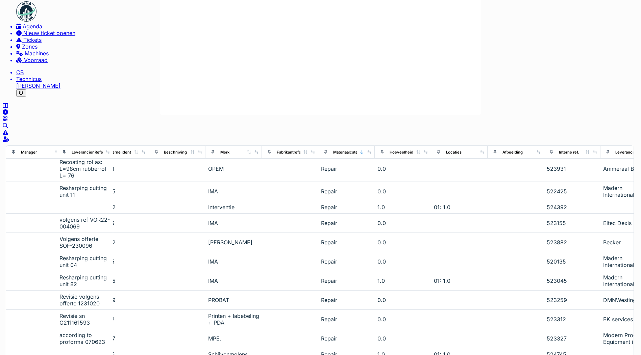
scroll to position [1077, 164]
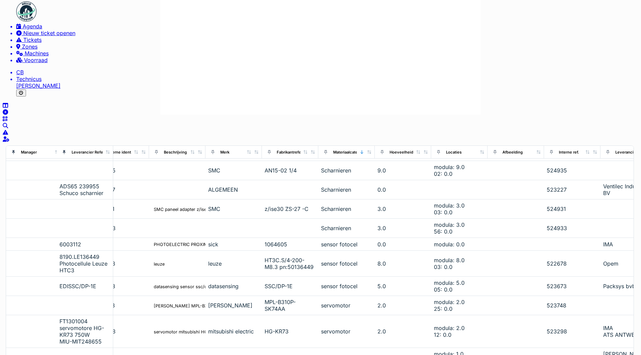
scroll to position [1559, 164]
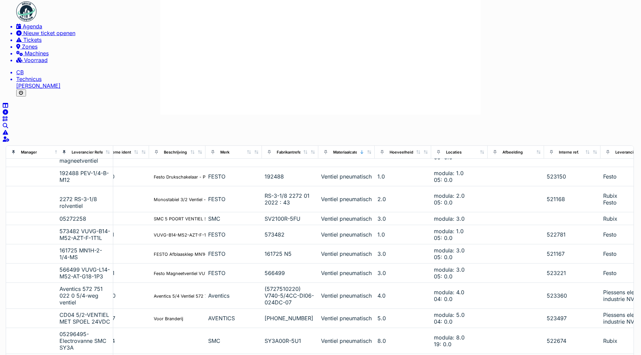
scroll to position [1965, 164]
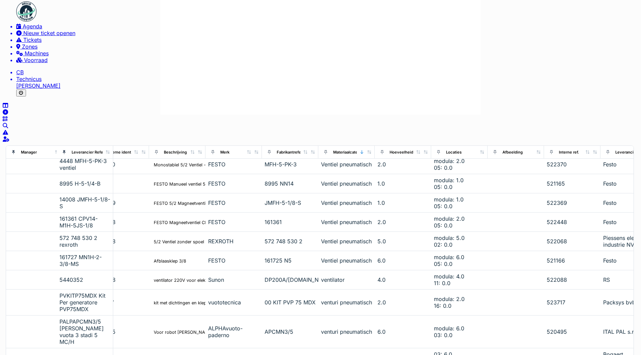
scroll to position [1844, 164]
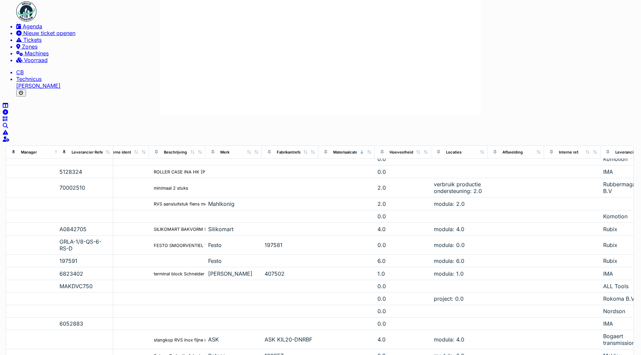
scroll to position [1286, 164]
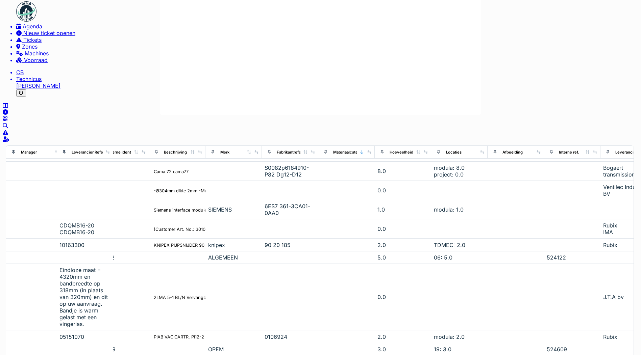
scroll to position [1168, 164]
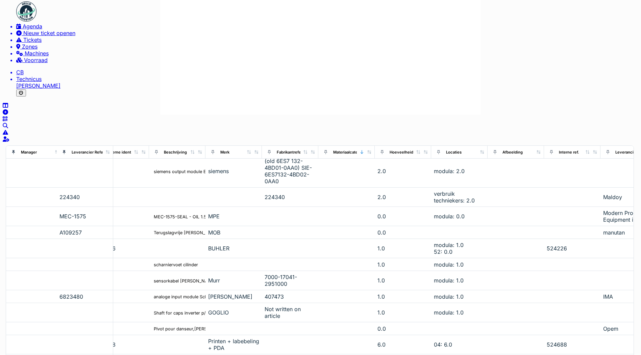
scroll to position [1629, 164]
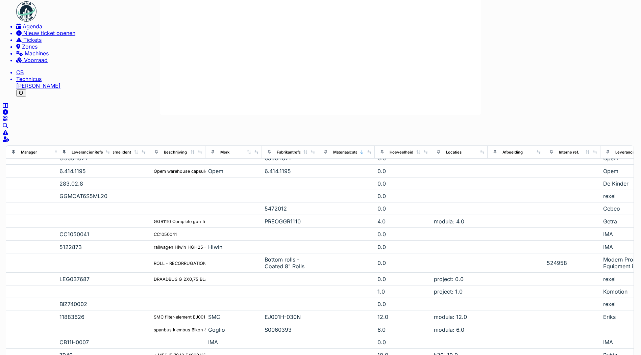
scroll to position [1006, 164]
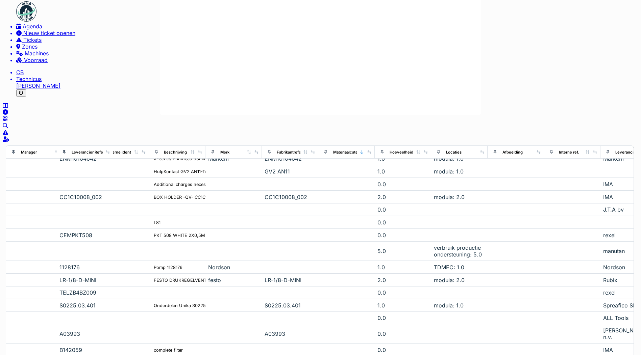
scroll to position [1186, 164]
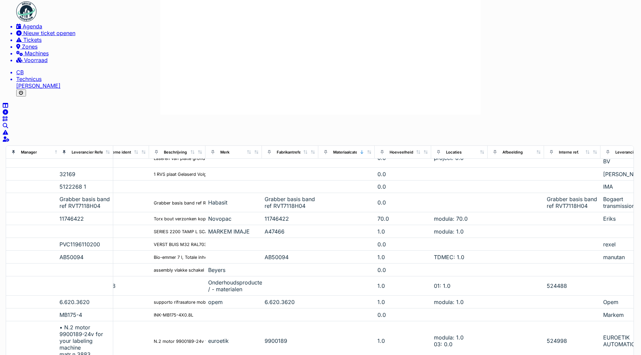
scroll to position [1068, 164]
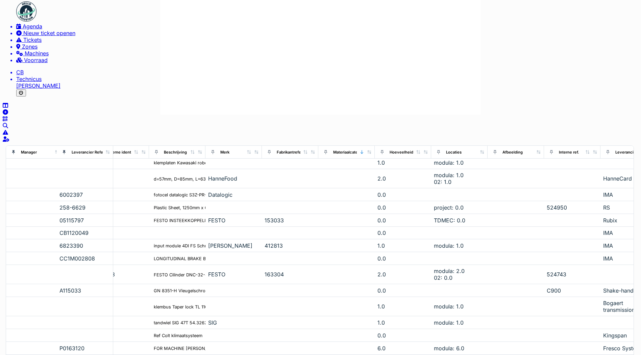
scroll to position [1061, 164]
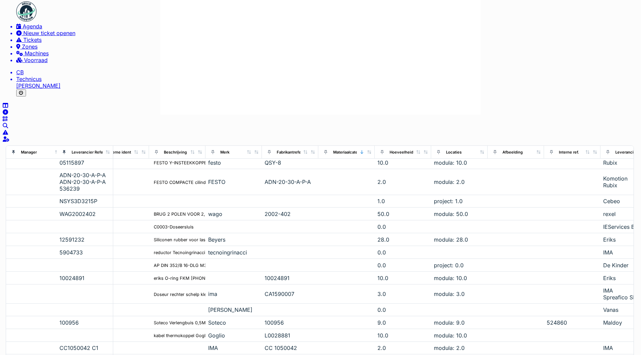
scroll to position [1136, 164]
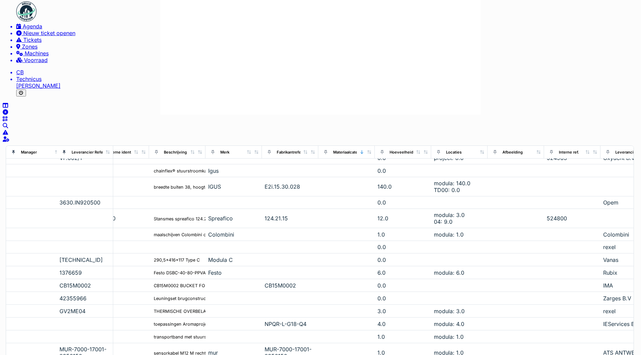
scroll to position [1185, 164]
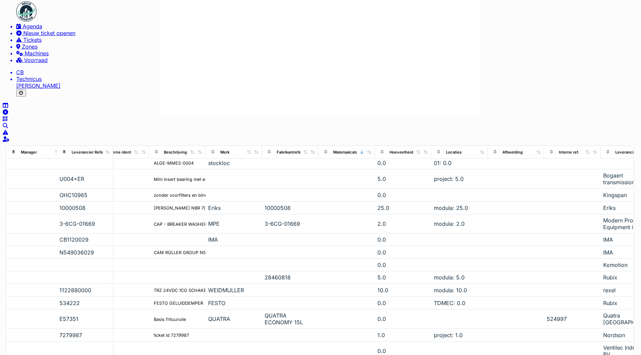
scroll to position [1021, 164]
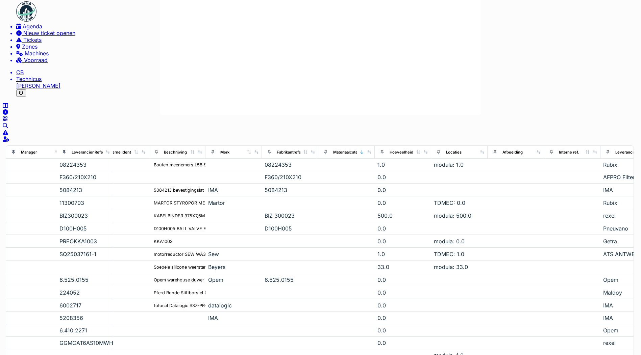
scroll to position [1209, 164]
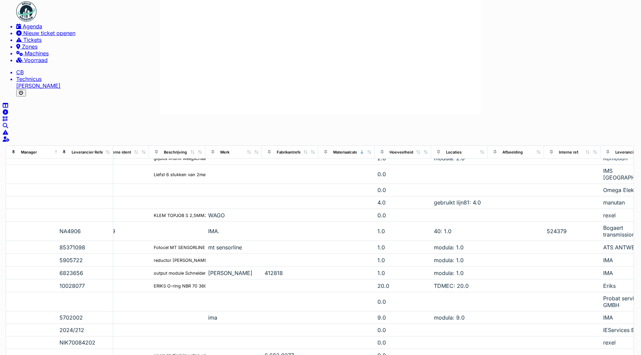
scroll to position [1276, 164]
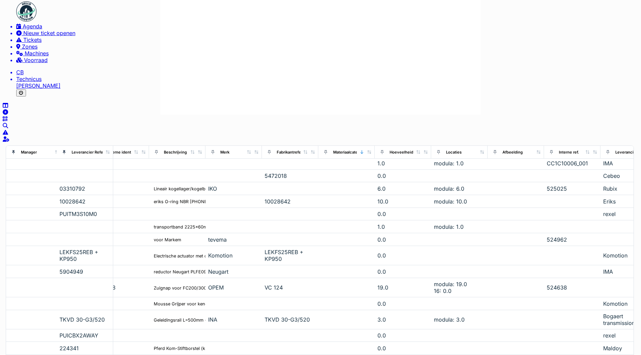
scroll to position [1179, 164]
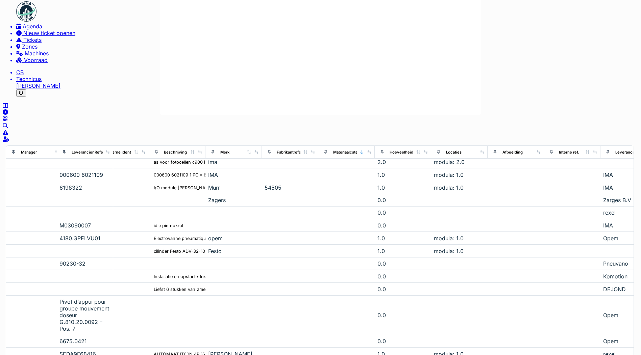
scroll to position [1280, 164]
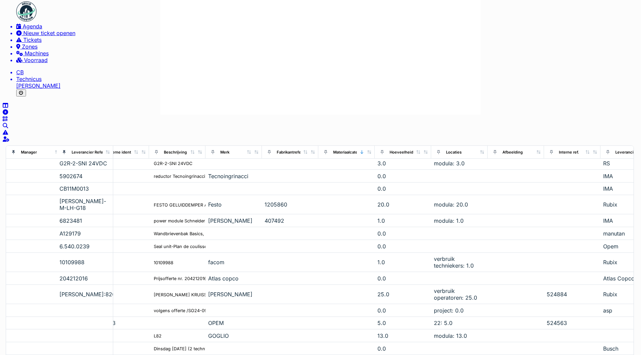
scroll to position [1123, 164]
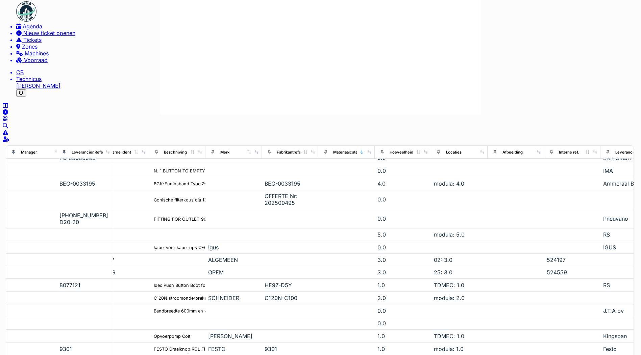
scroll to position [1264, 164]
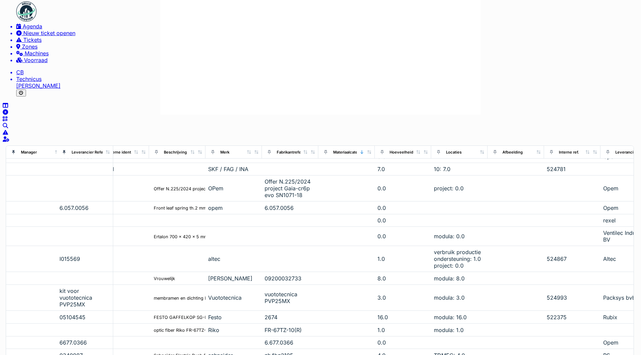
scroll to position [1225, 164]
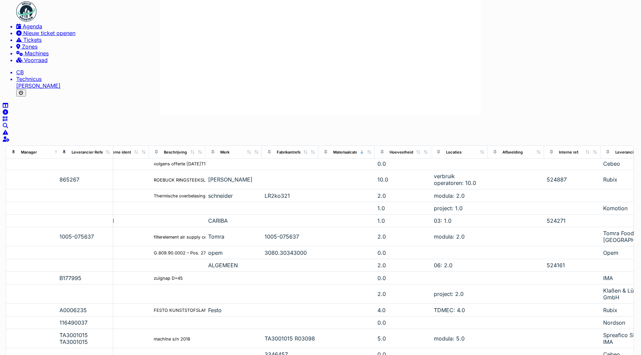
scroll to position [1117, 164]
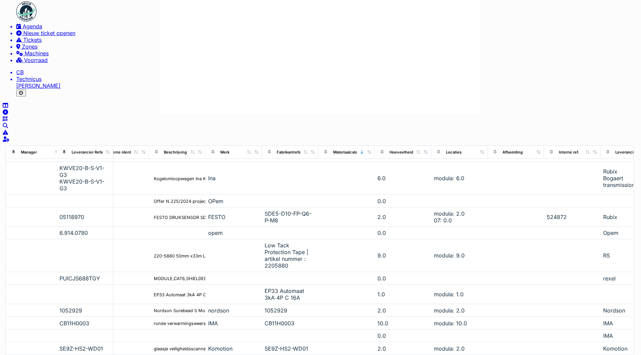
scroll to position [1396, 164]
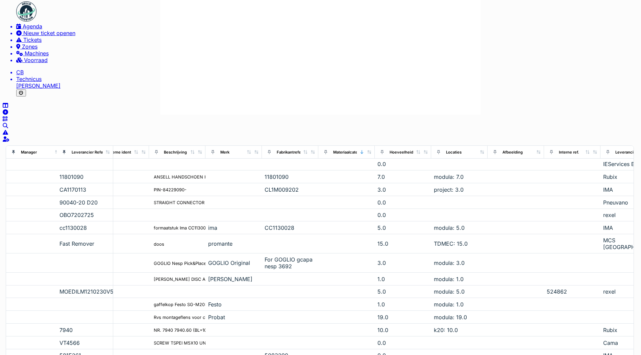
scroll to position [1394, 164]
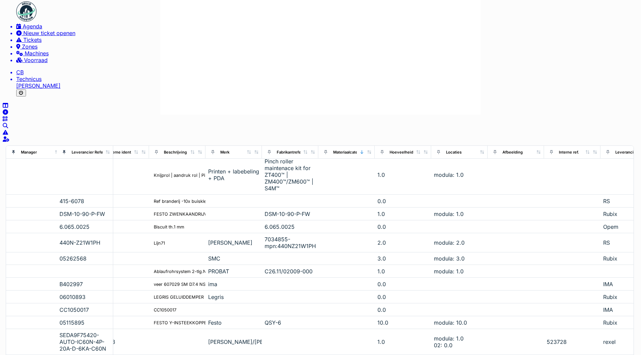
scroll to position [1137, 164]
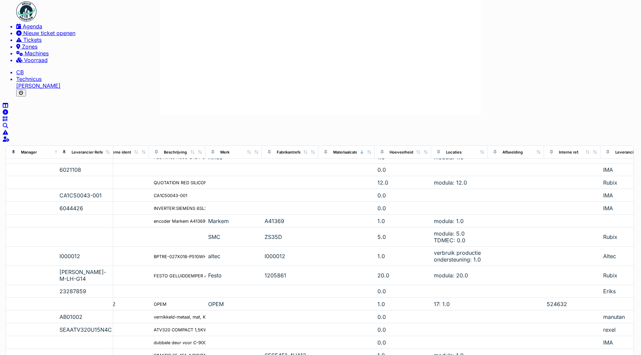
scroll to position [1226, 164]
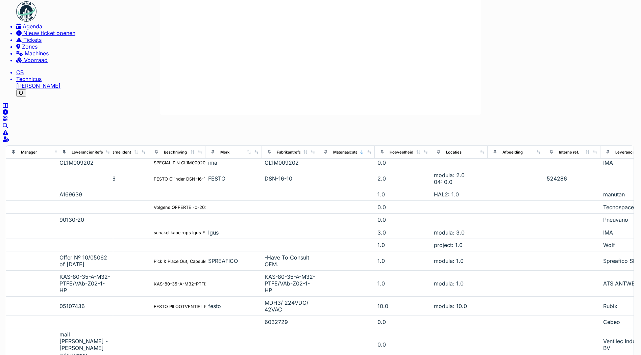
scroll to position [1230, 164]
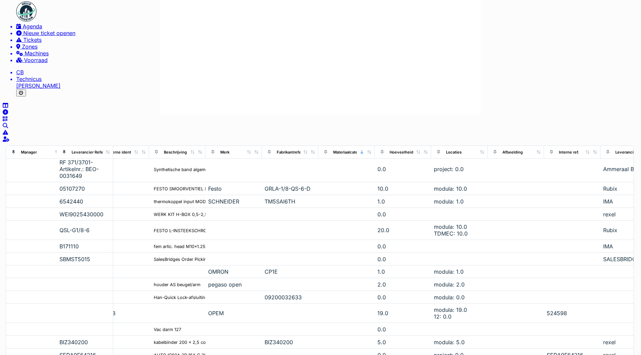
scroll to position [1082, 164]
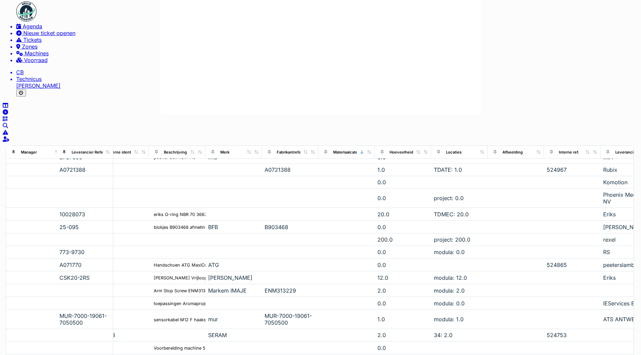
scroll to position [1184, 164]
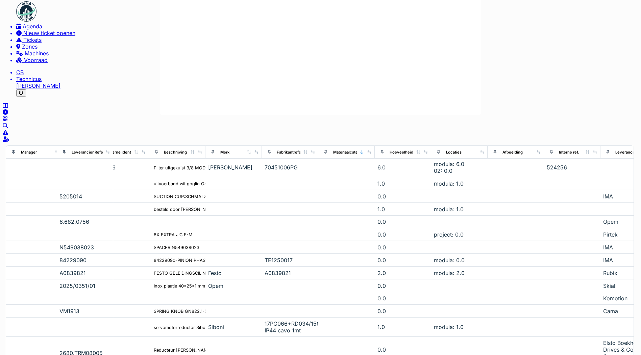
scroll to position [884, 164]
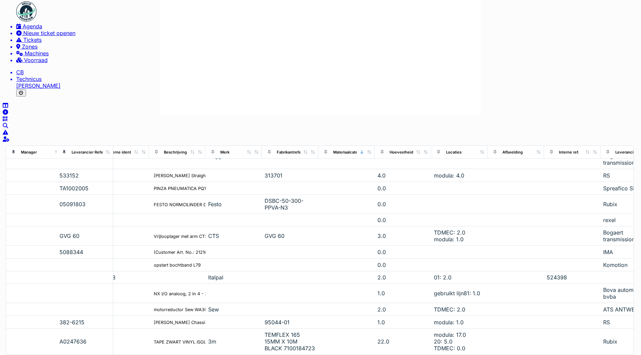
scroll to position [981, 164]
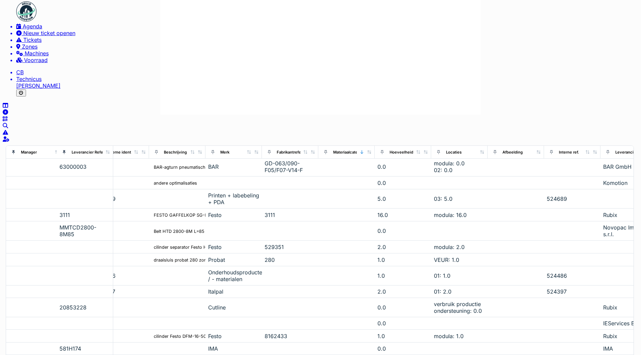
scroll to position [1231, 164]
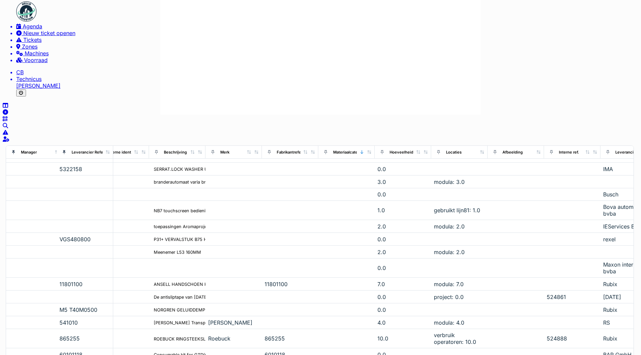
scroll to position [1429, 164]
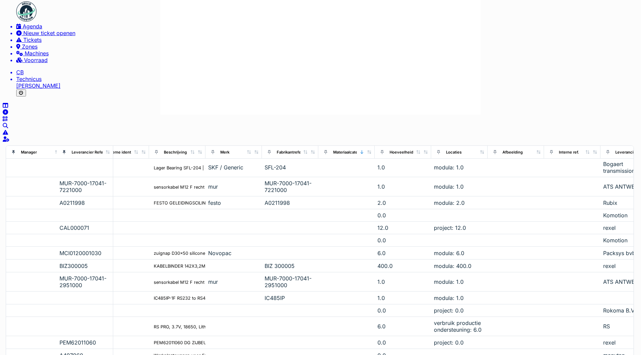
scroll to position [1155, 164]
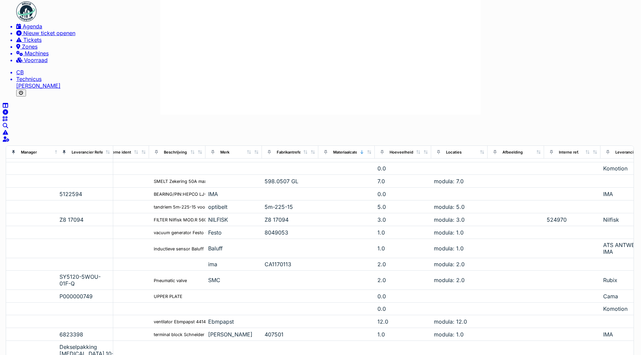
scroll to position [1214, 164]
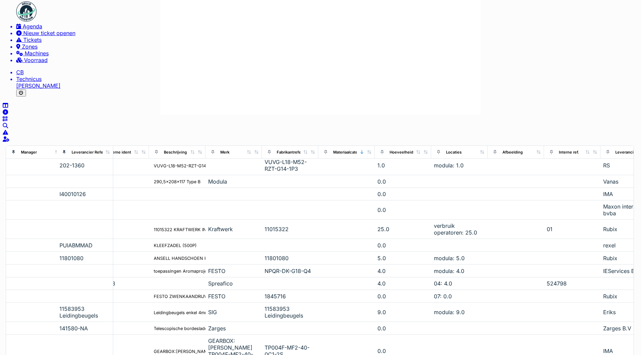
scroll to position [1031, 164]
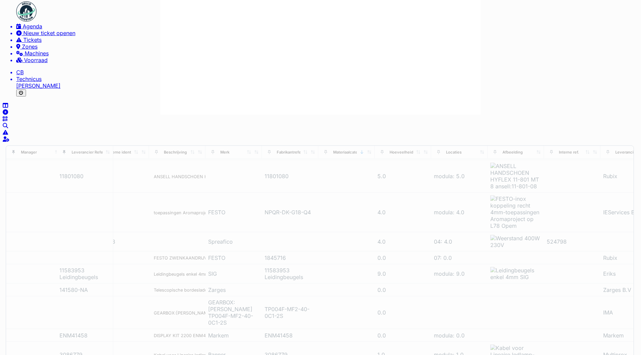
type input "***"
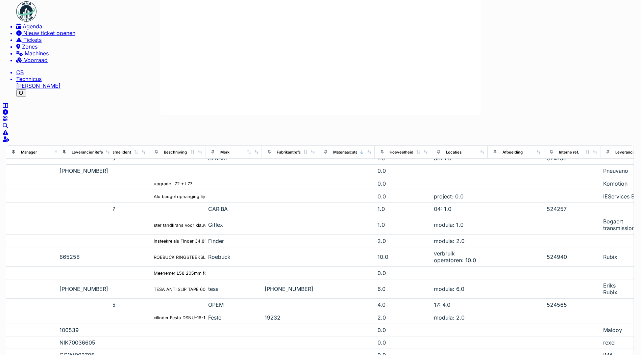
scroll to position [533, 164]
